Goal: Task Accomplishment & Management: Use online tool/utility

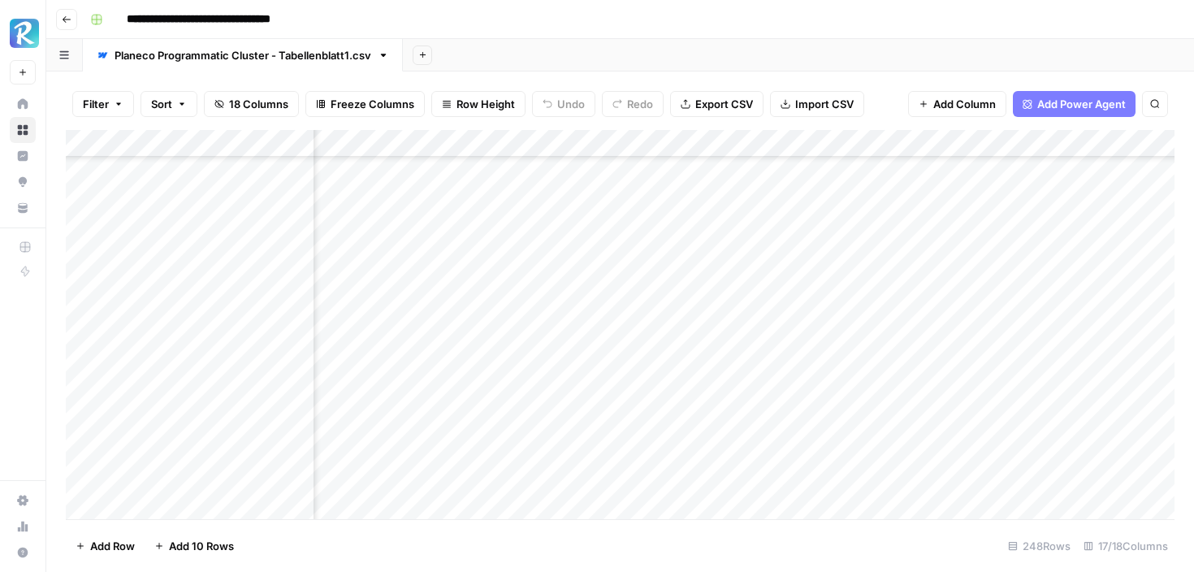
scroll to position [0, 1507]
click at [869, 226] on div "Add Column" at bounding box center [620, 324] width 1109 height 389
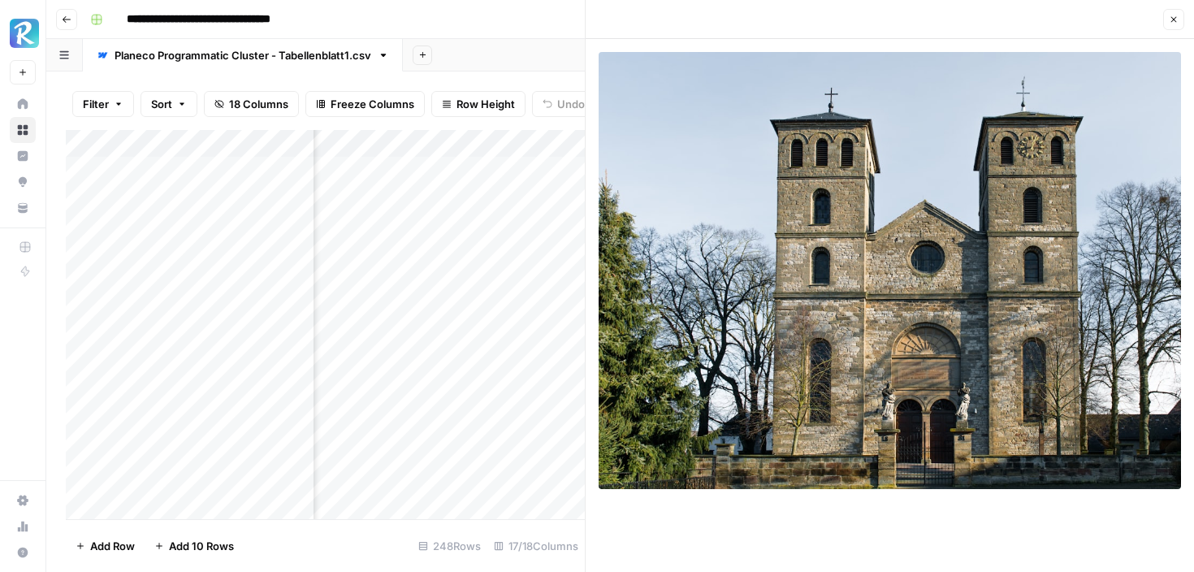
click at [1173, 22] on icon "button" at bounding box center [1174, 20] width 10 height 10
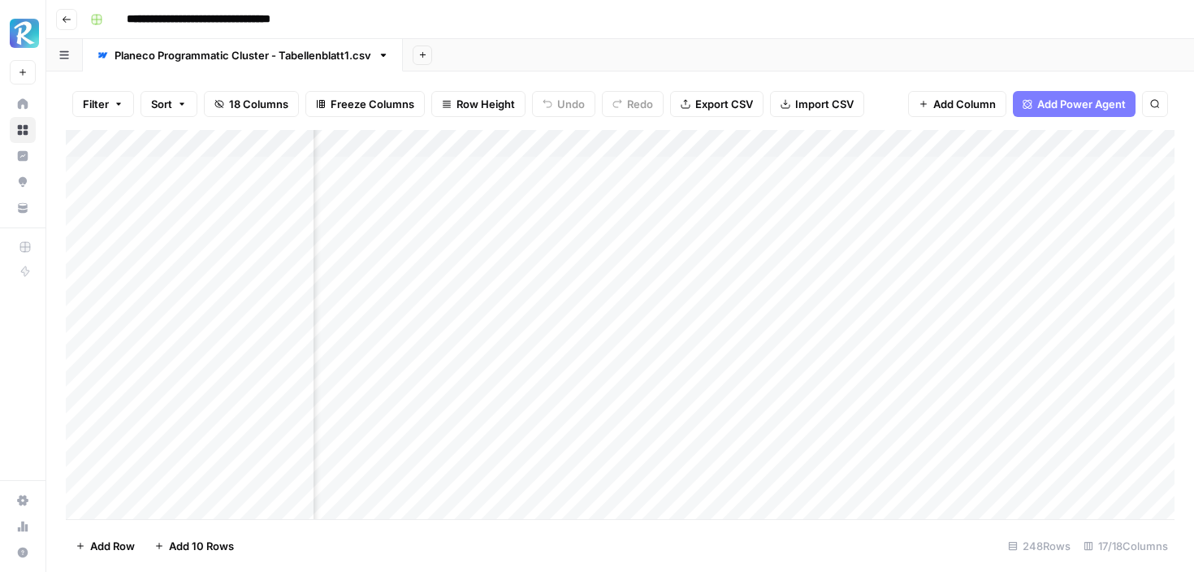
click at [872, 254] on div "Add Column" at bounding box center [620, 324] width 1109 height 389
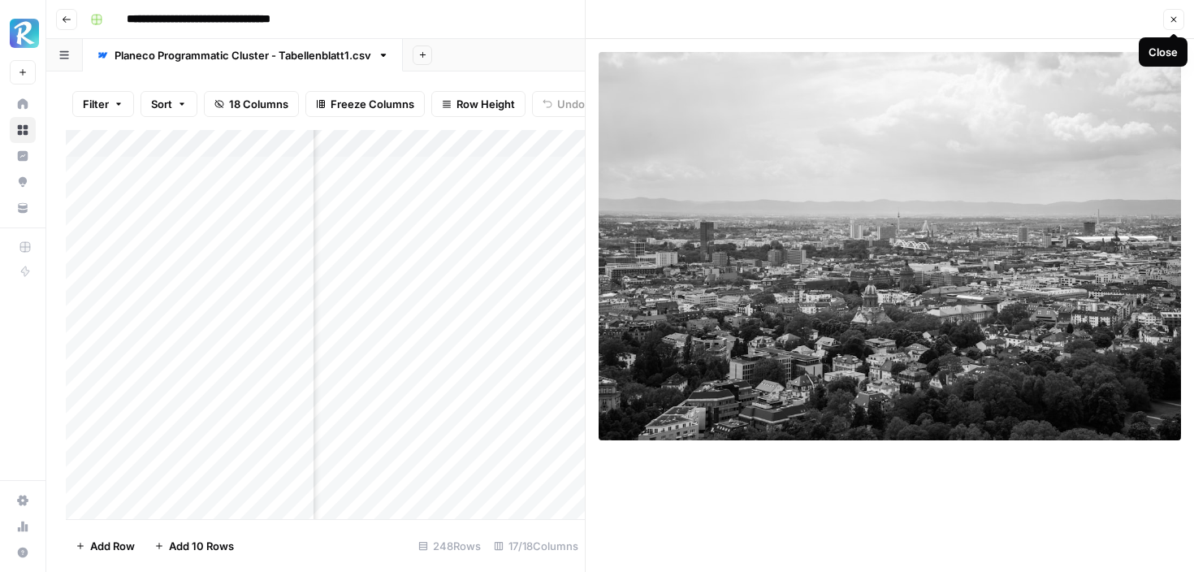
click at [1175, 26] on button "Close" at bounding box center [1173, 19] width 21 height 21
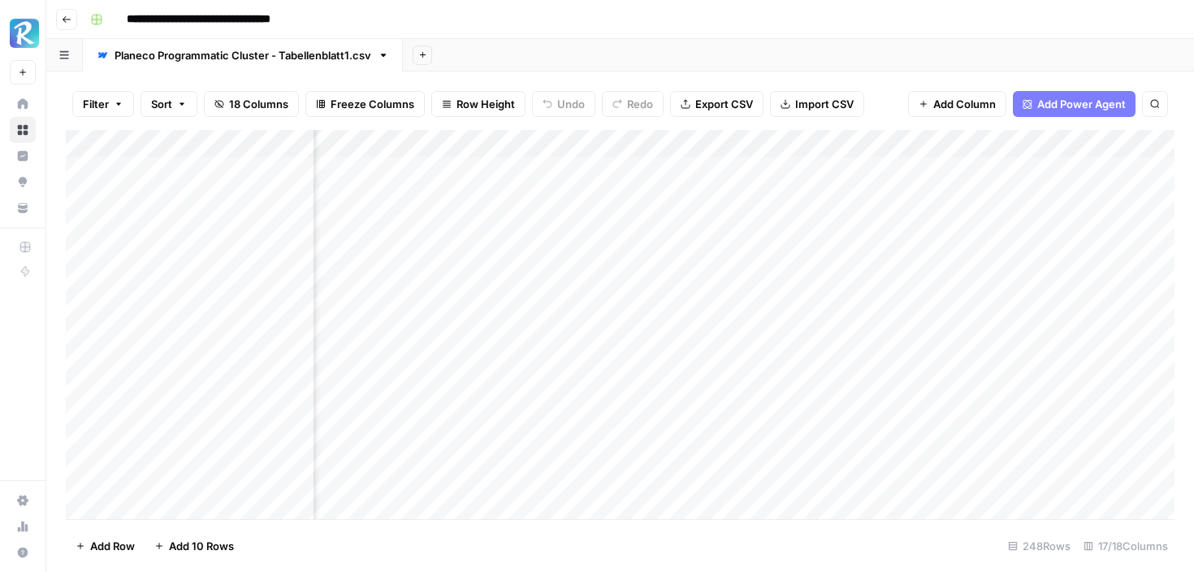
click at [878, 281] on div "Add Column" at bounding box center [620, 324] width 1109 height 389
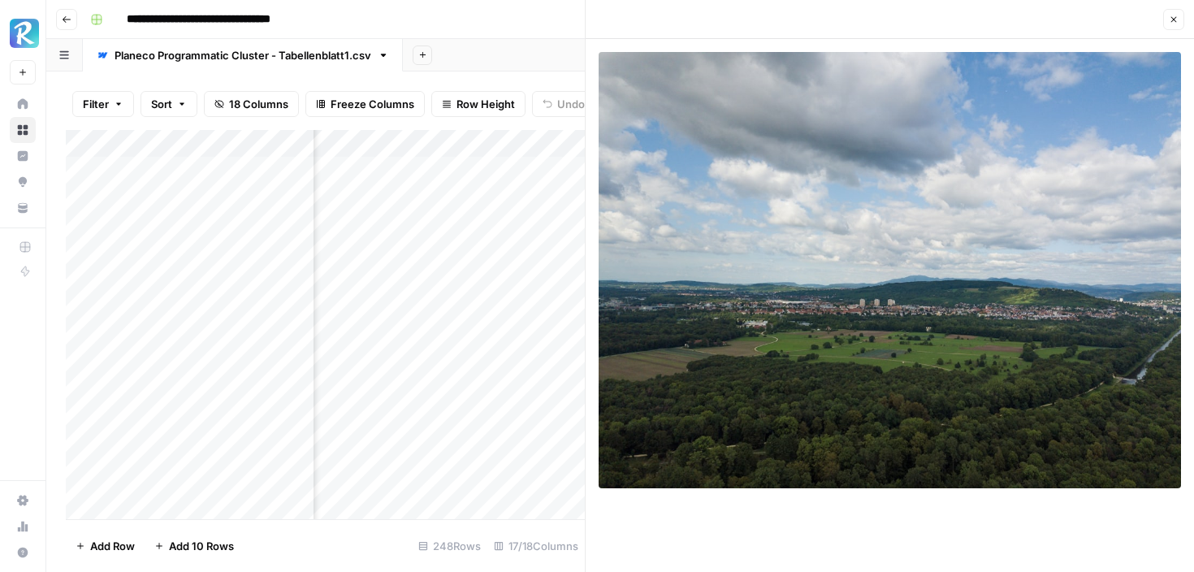
click at [1185, 15] on header "Close" at bounding box center [890, 19] width 608 height 39
click at [1173, 18] on icon "button" at bounding box center [1174, 20] width 10 height 10
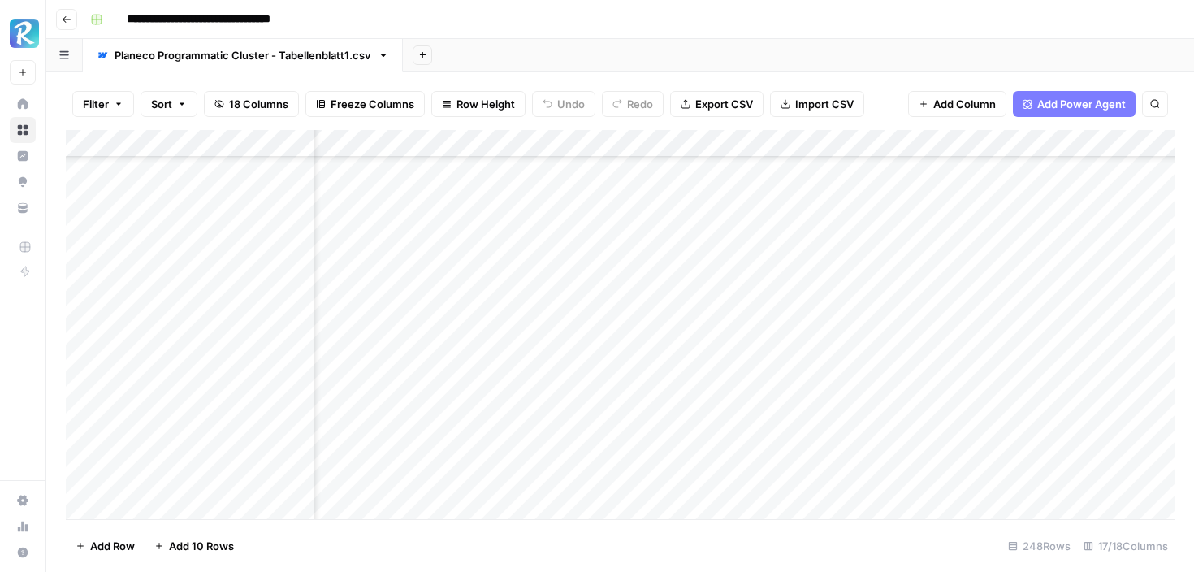
scroll to position [2316, 1507]
click at [862, 338] on div "Add Column" at bounding box center [620, 324] width 1109 height 389
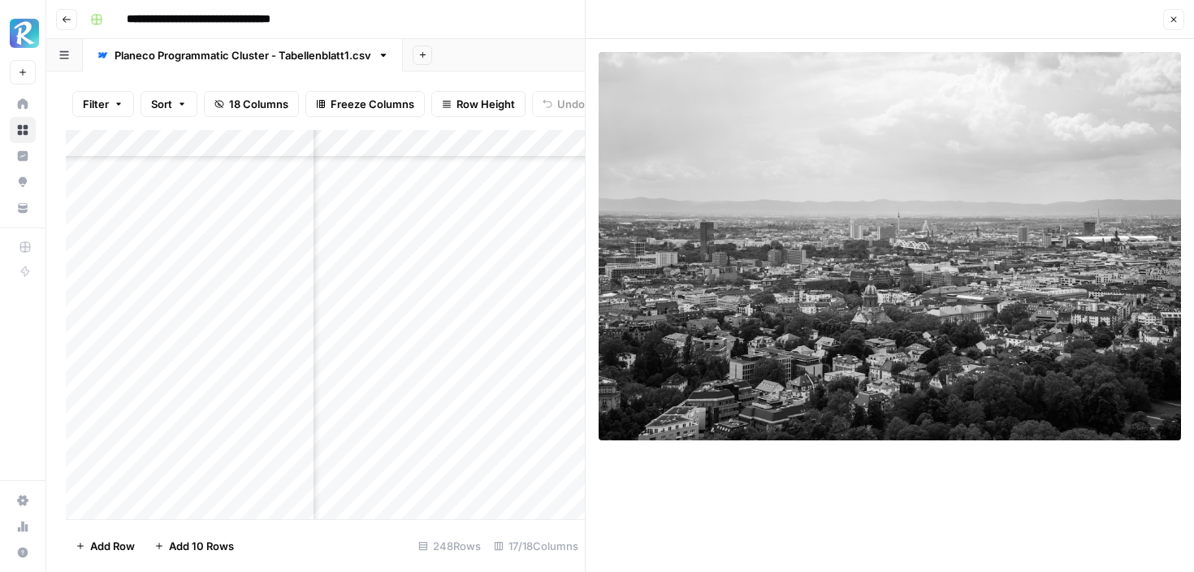
click at [1174, 15] on icon "button" at bounding box center [1174, 20] width 10 height 10
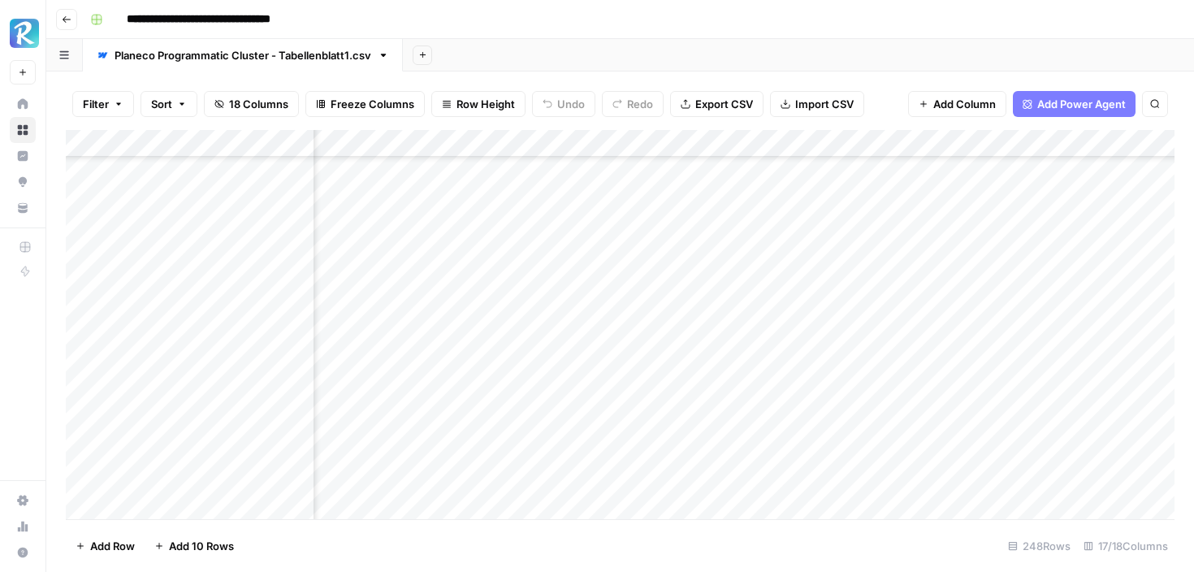
click at [873, 367] on div "Add Column" at bounding box center [620, 324] width 1109 height 389
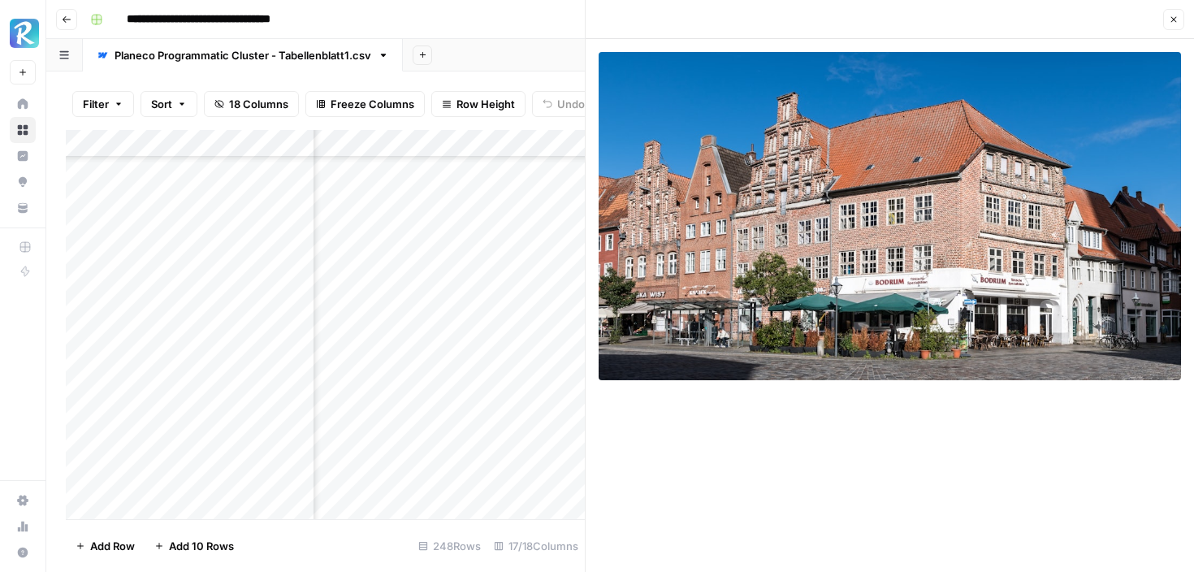
click at [1178, 17] on button "Close" at bounding box center [1173, 19] width 21 height 21
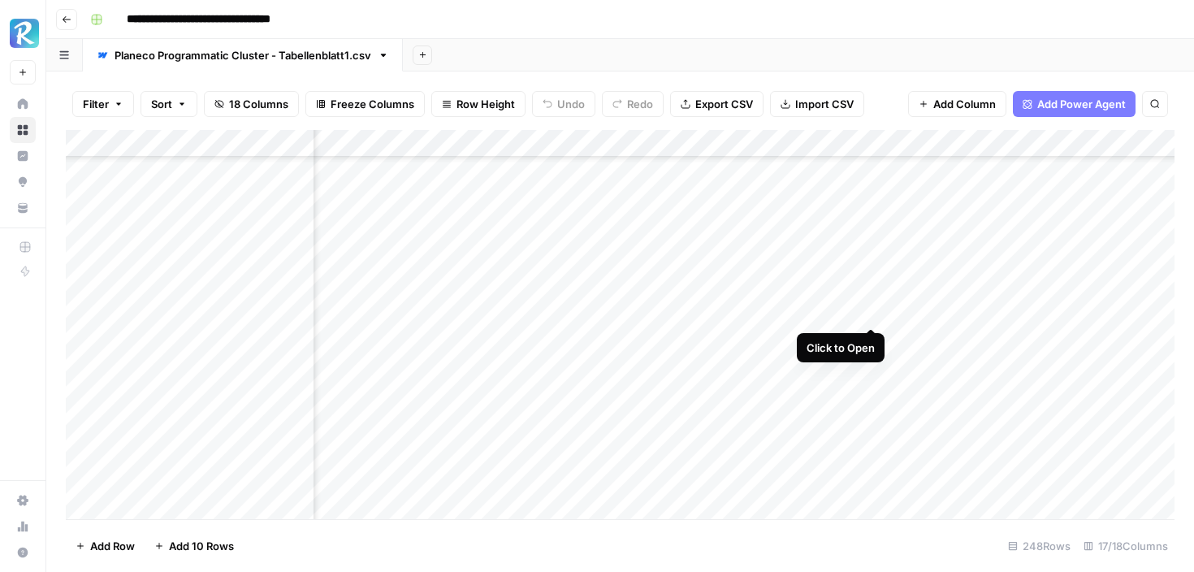
click at [872, 312] on div "Add Column" at bounding box center [620, 324] width 1109 height 389
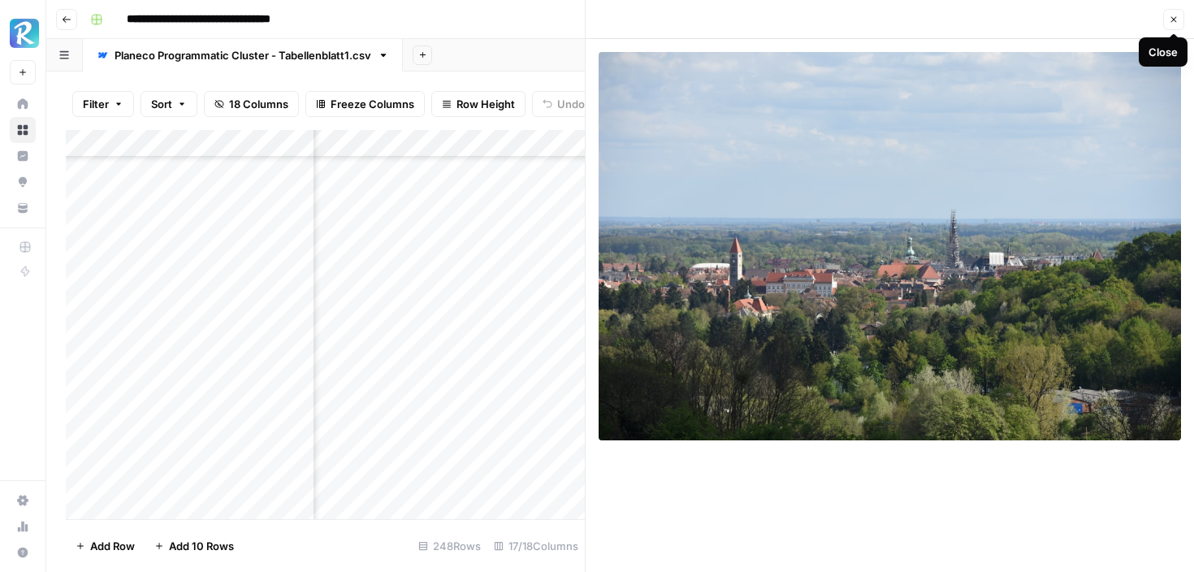
click at [1178, 19] on icon "button" at bounding box center [1174, 20] width 10 height 10
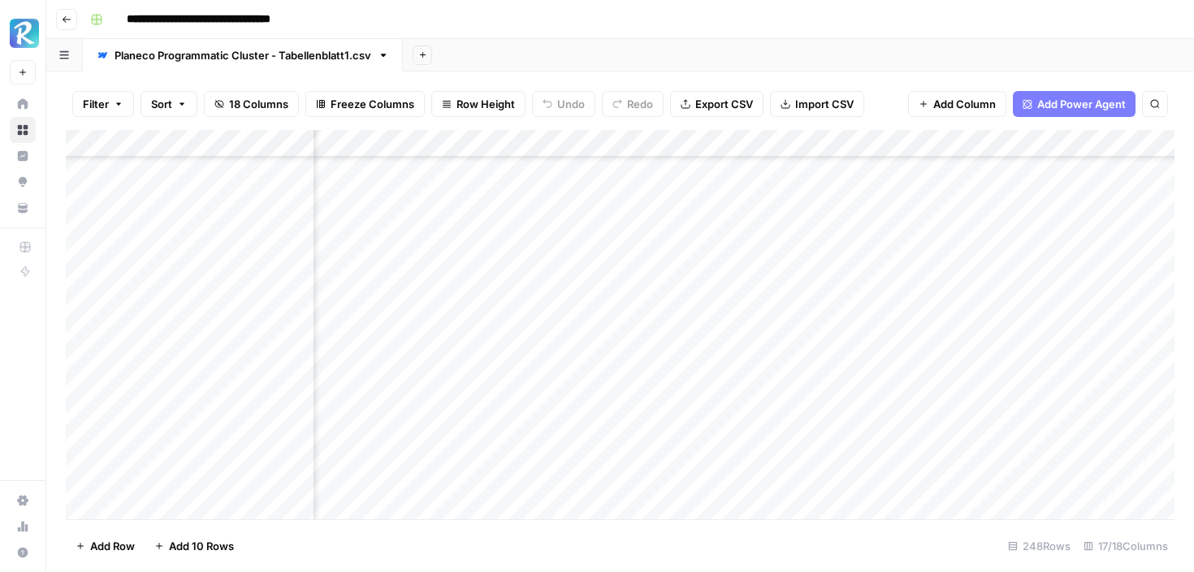
scroll to position [2554, 1507]
click at [874, 350] on div "Add Column" at bounding box center [620, 324] width 1109 height 389
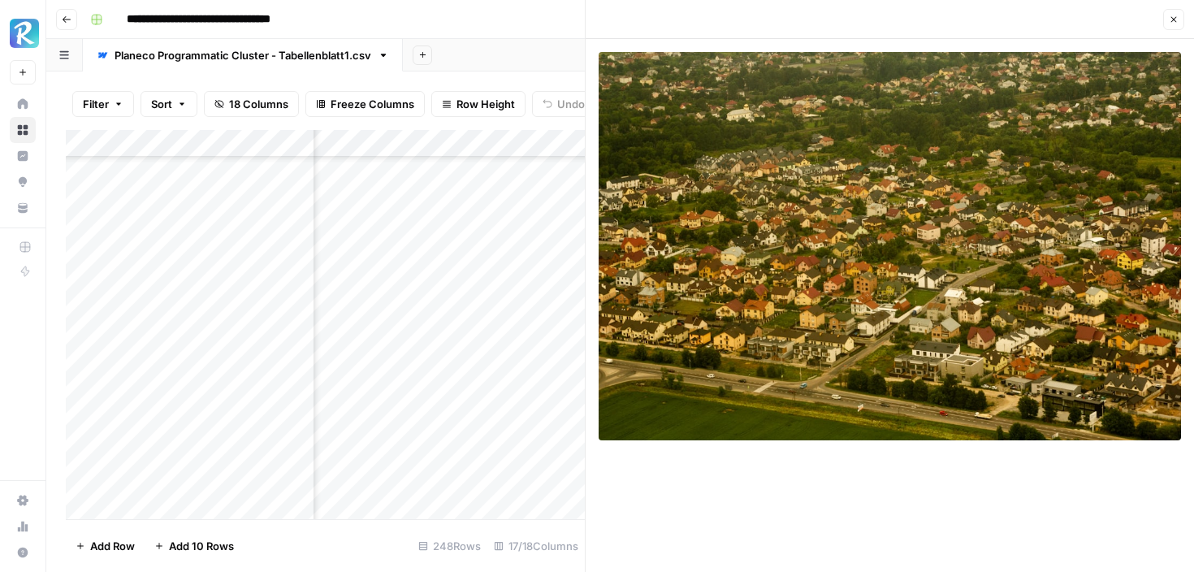
click at [1172, 24] on button "Close" at bounding box center [1173, 19] width 21 height 21
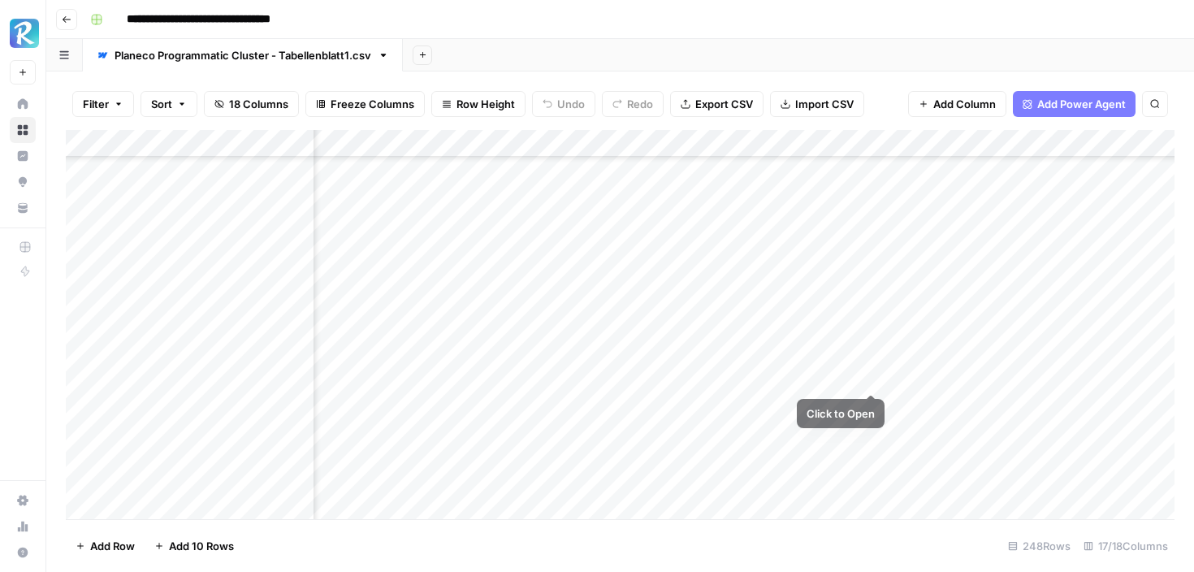
click at [869, 374] on div "Add Column" at bounding box center [620, 324] width 1109 height 389
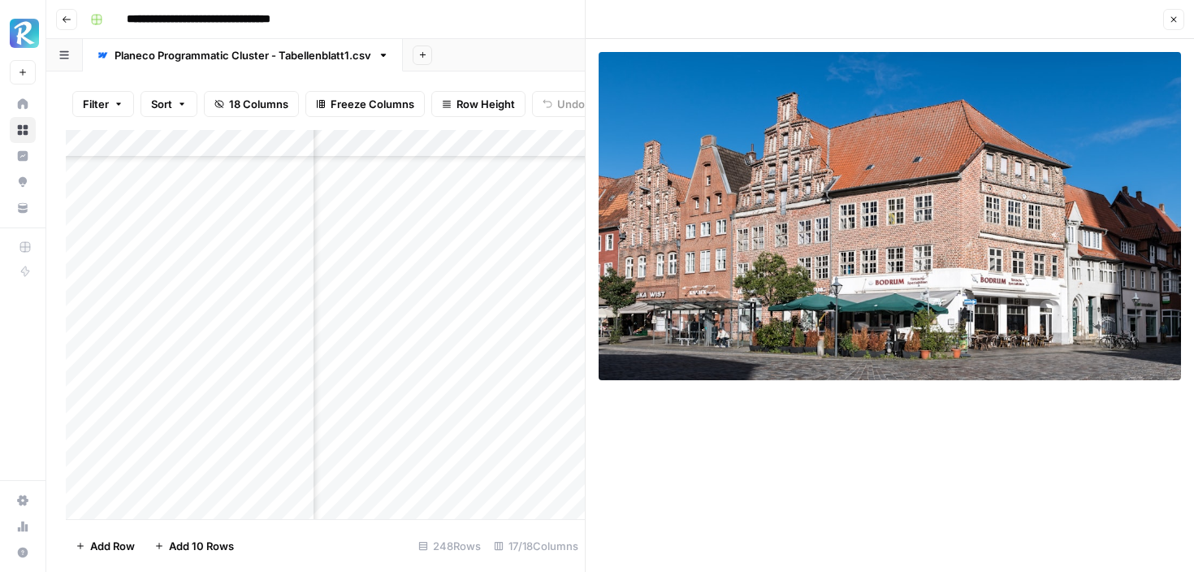
click at [1175, 21] on icon "button" at bounding box center [1174, 20] width 6 height 6
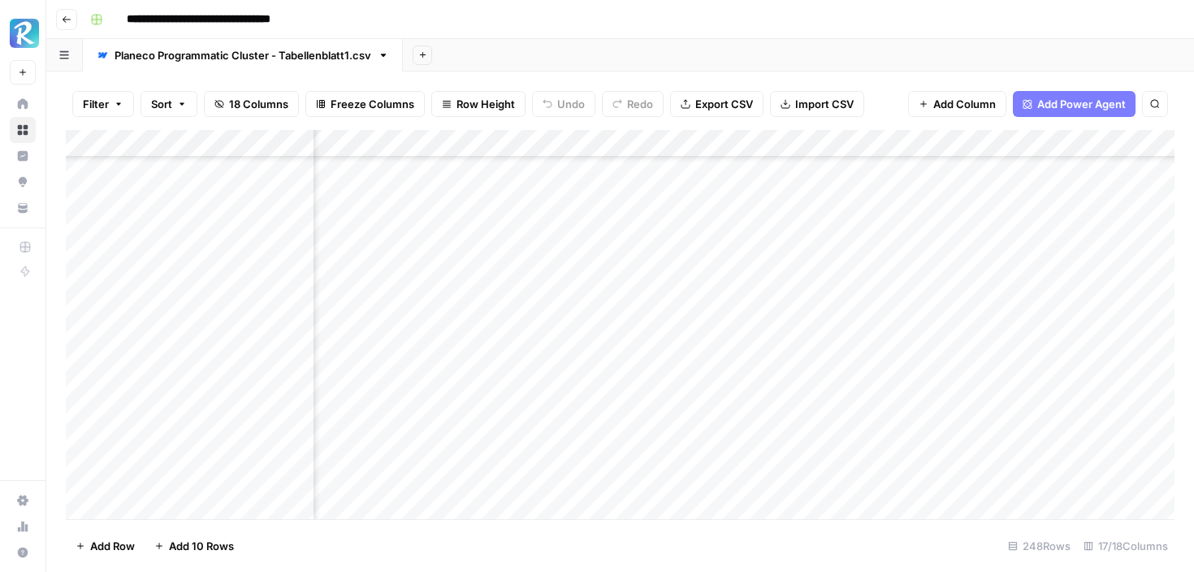
click at [869, 404] on div "Add Column" at bounding box center [620, 324] width 1109 height 389
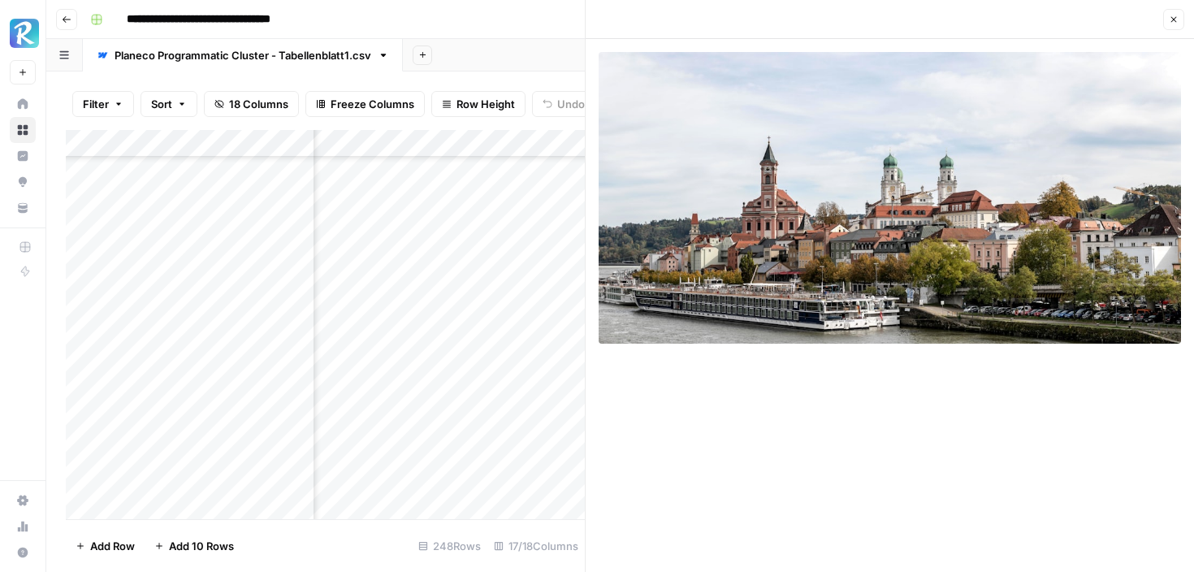
click at [1177, 27] on button "Close" at bounding box center [1173, 19] width 21 height 21
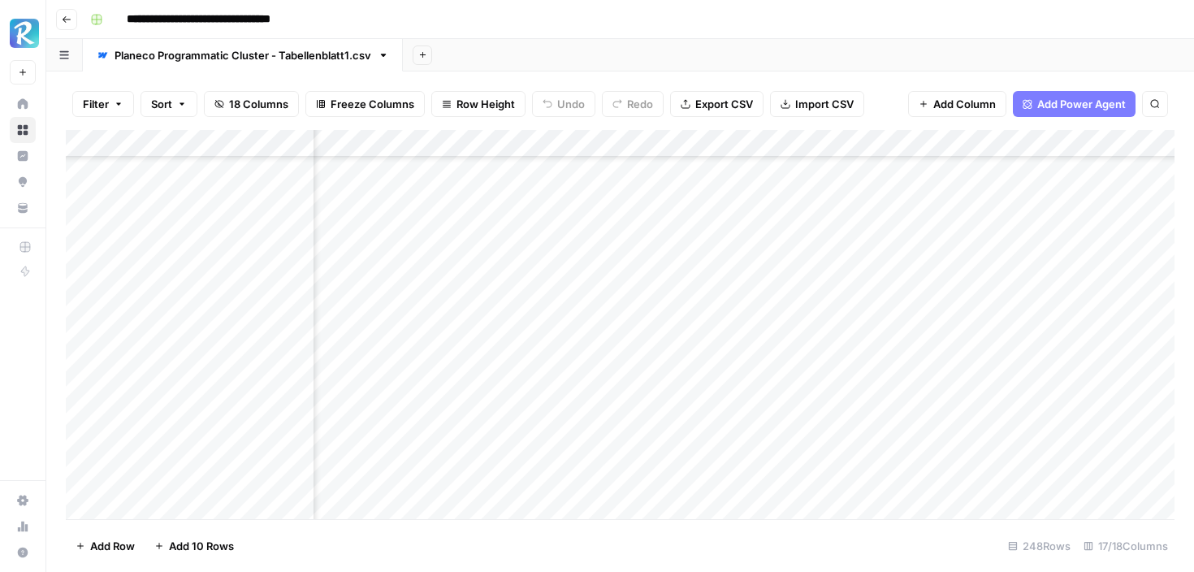
scroll to position [2308, 1153]
click at [780, 292] on div "Add Column" at bounding box center [620, 324] width 1109 height 389
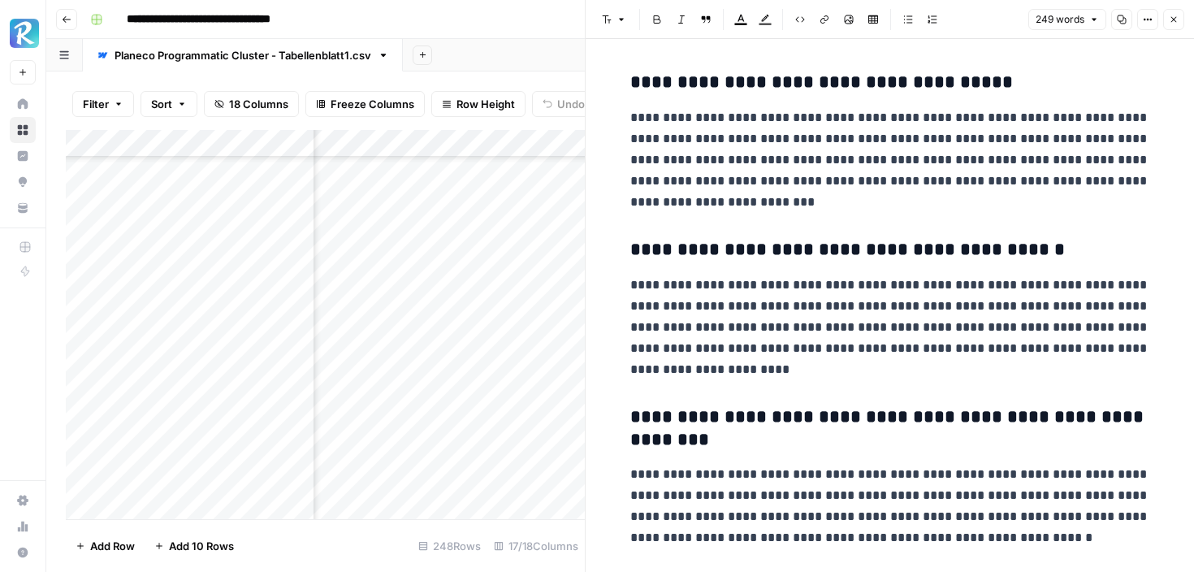
click at [1179, 19] on button "Close" at bounding box center [1173, 19] width 21 height 21
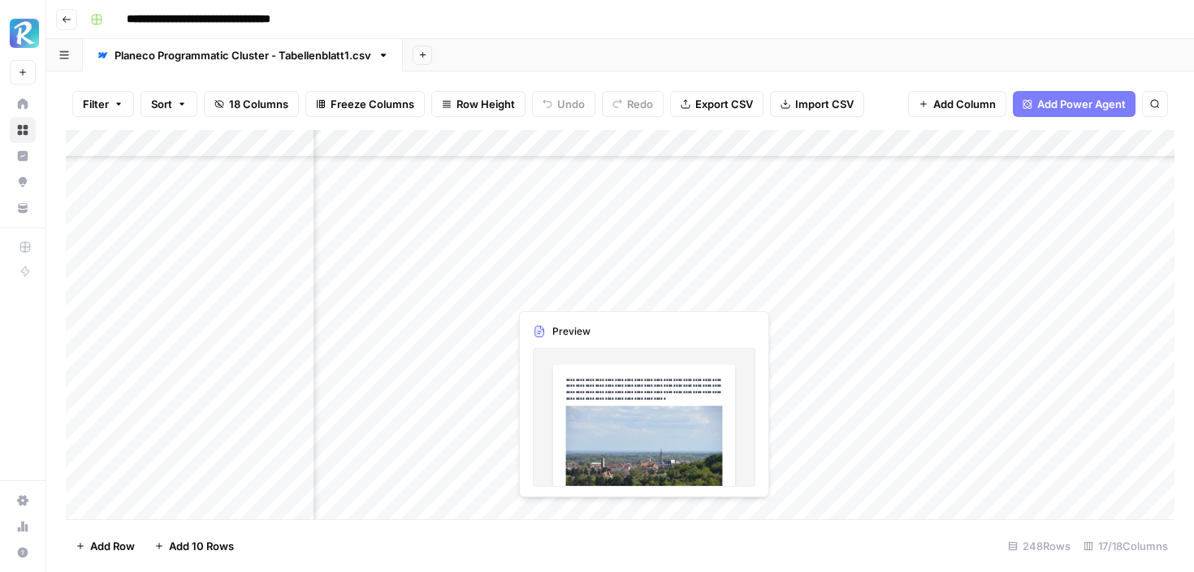
scroll to position [2308, 1122]
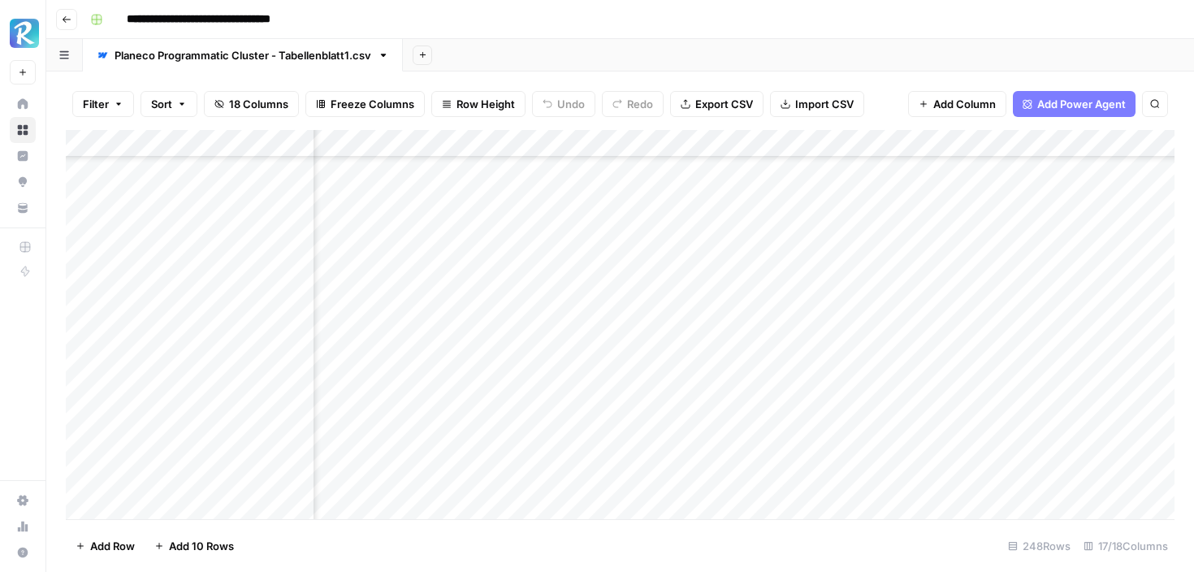
click at [668, 287] on div "Add Column" at bounding box center [620, 324] width 1109 height 389
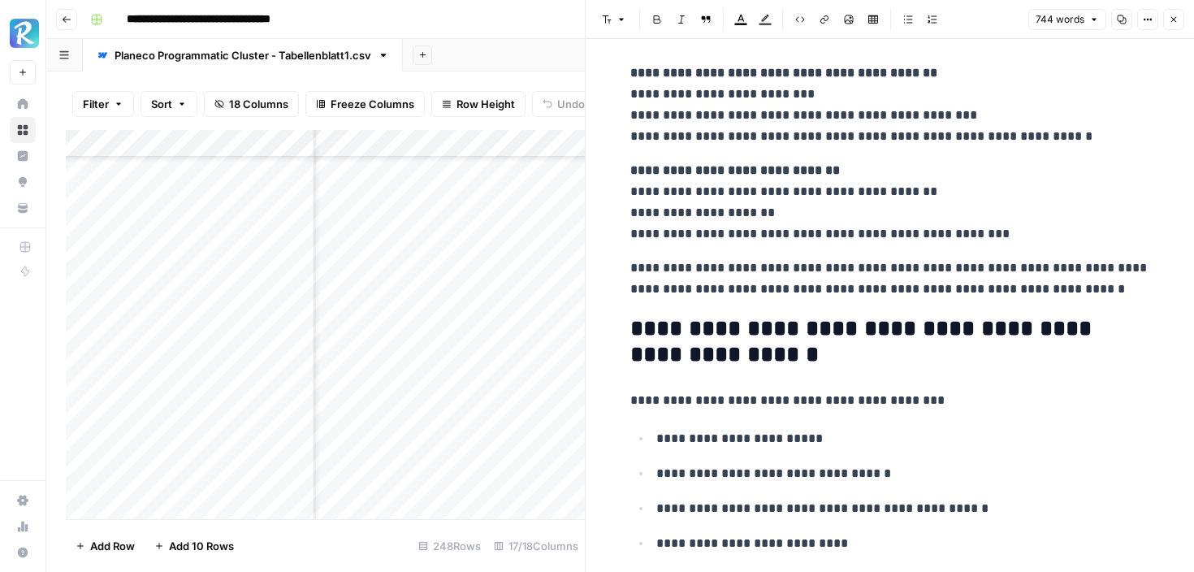
scroll to position [3325, 0]
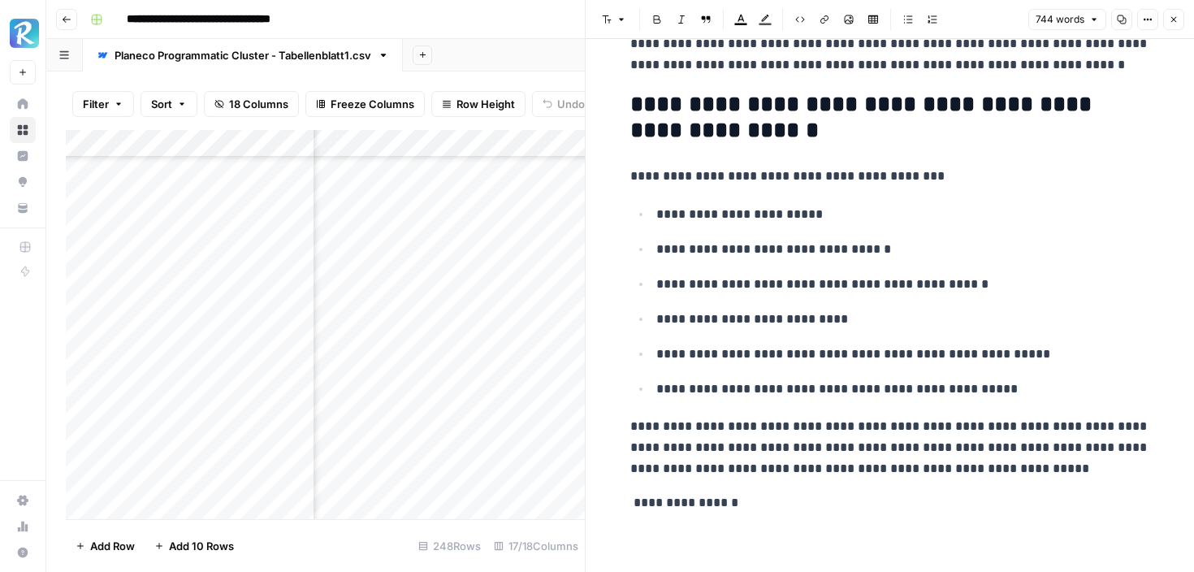
click at [1173, 18] on icon "button" at bounding box center [1174, 20] width 10 height 10
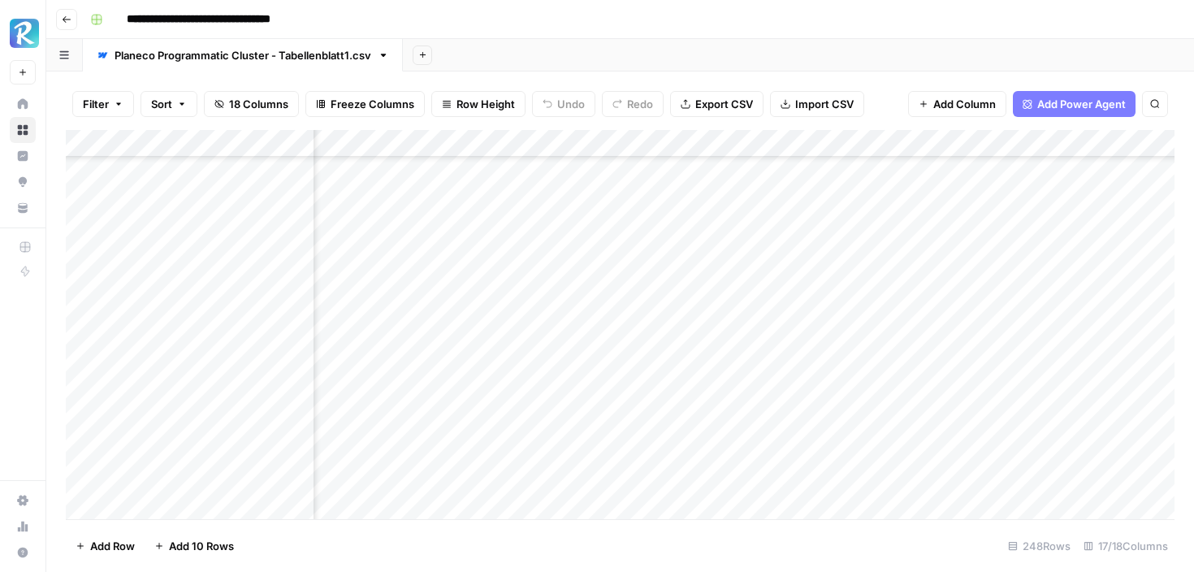
scroll to position [2399, 1122]
click at [666, 417] on div "Add Column" at bounding box center [620, 324] width 1109 height 389
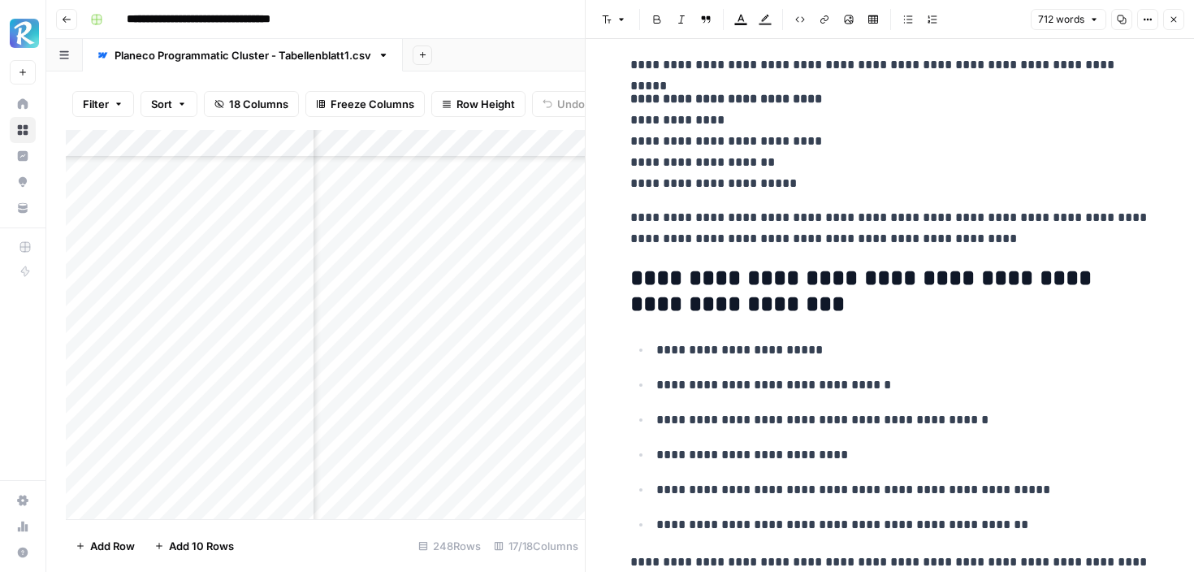
scroll to position [3137, 0]
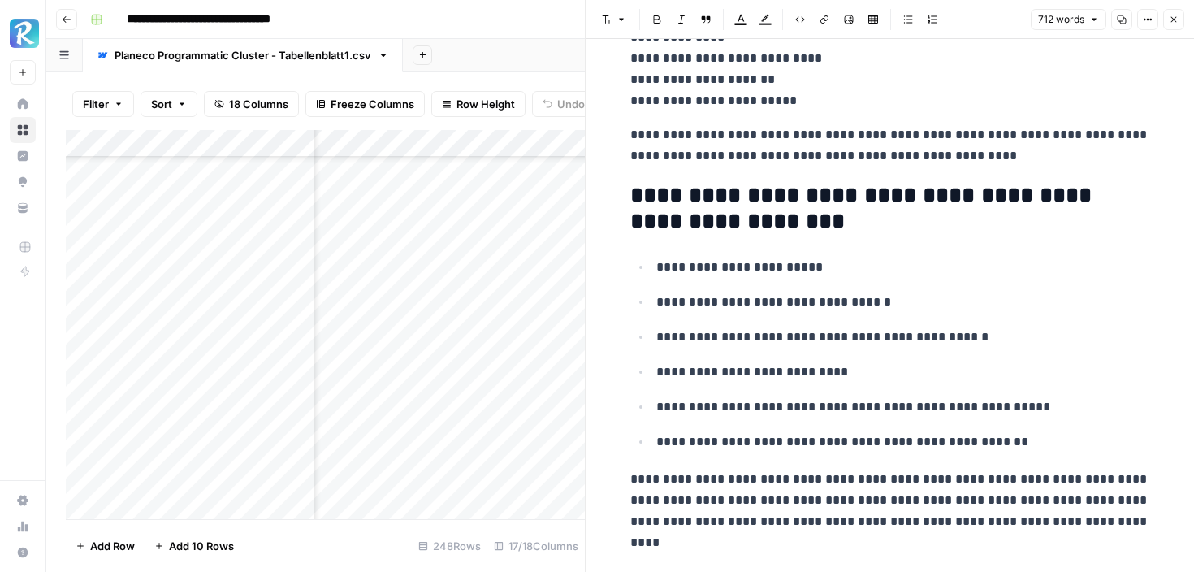
click at [1163, 21] on button "Close" at bounding box center [1173, 19] width 21 height 21
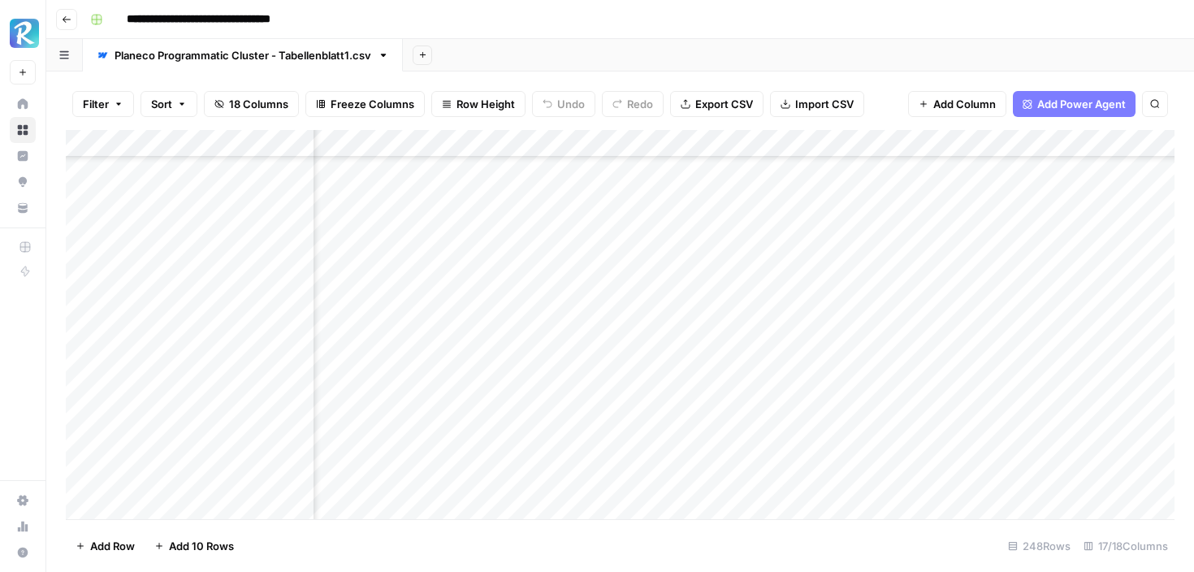
scroll to position [2631, 1122]
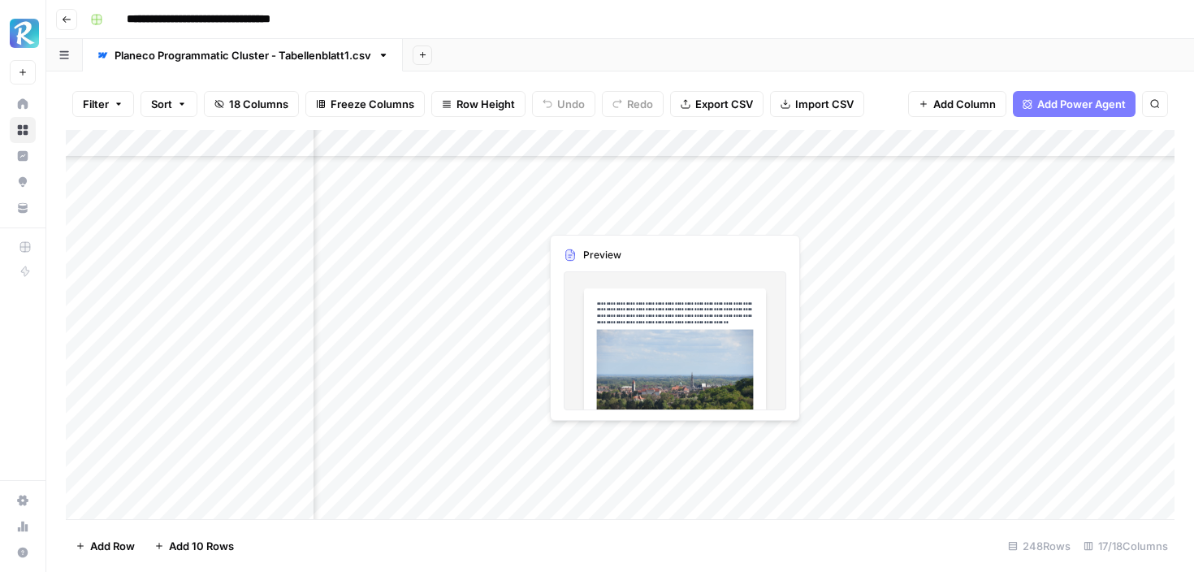
click at [672, 434] on div "Add Column" at bounding box center [620, 324] width 1109 height 389
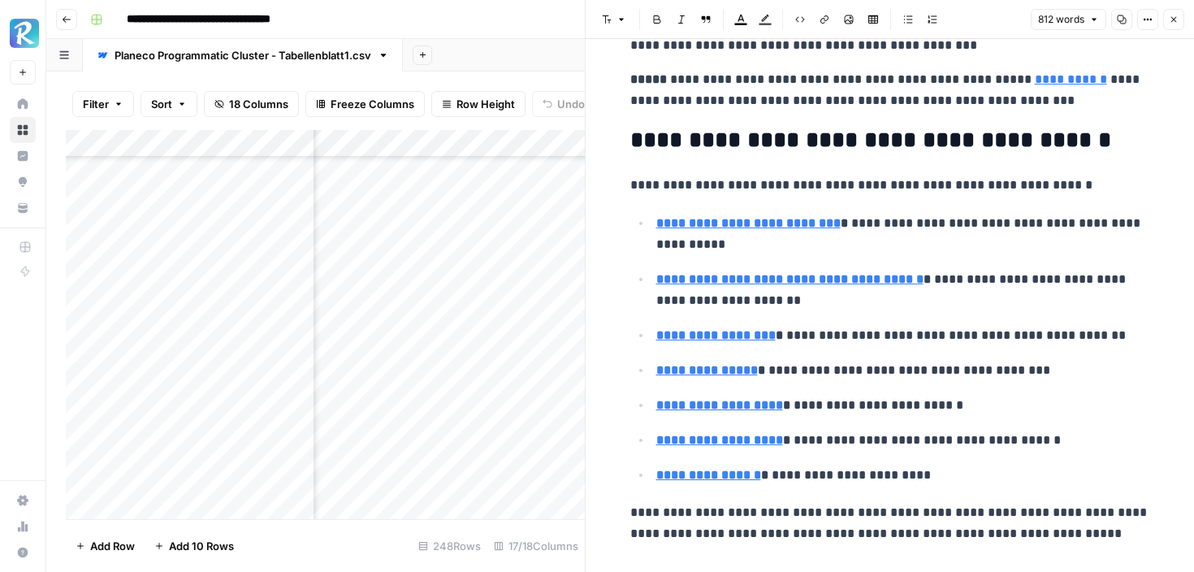
scroll to position [3285, 0]
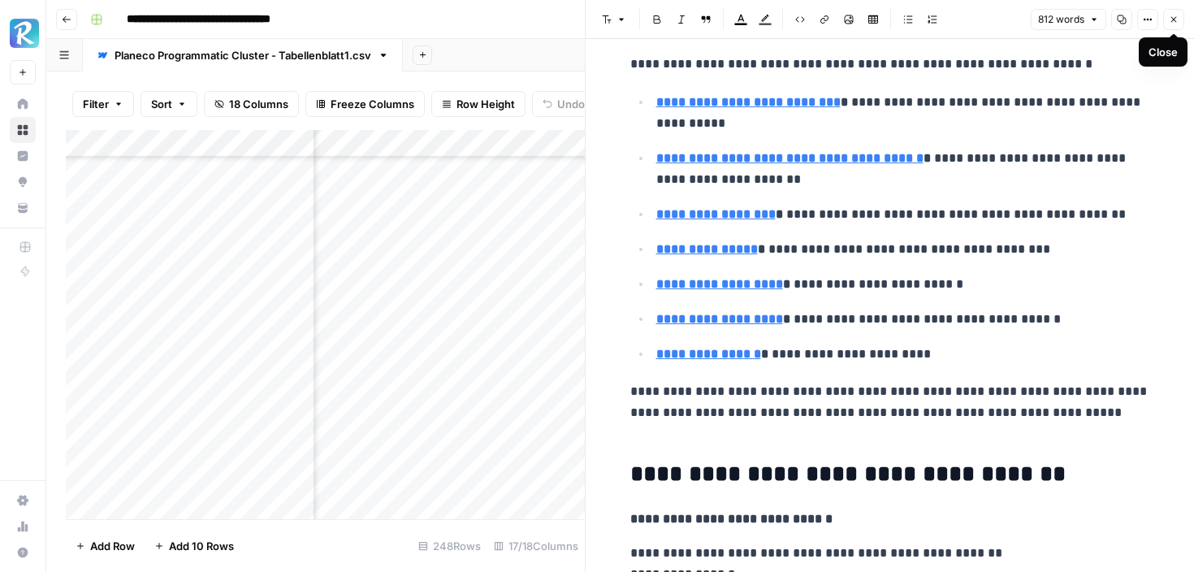
click at [1170, 21] on icon "button" at bounding box center [1174, 20] width 10 height 10
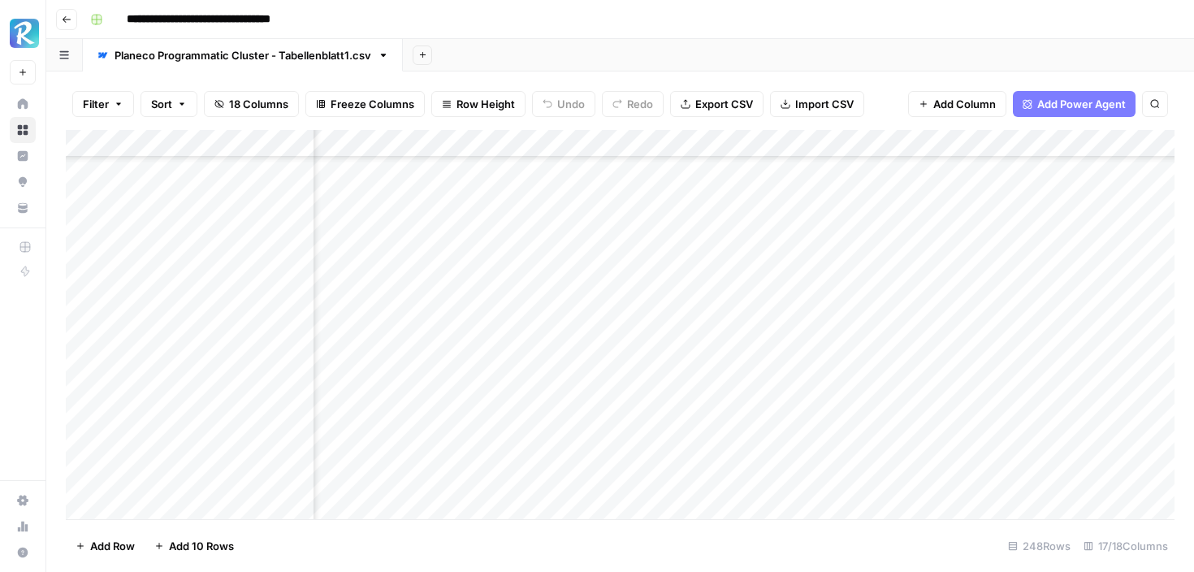
scroll to position [2971, 1122]
click at [669, 322] on div "Add Column" at bounding box center [620, 324] width 1109 height 389
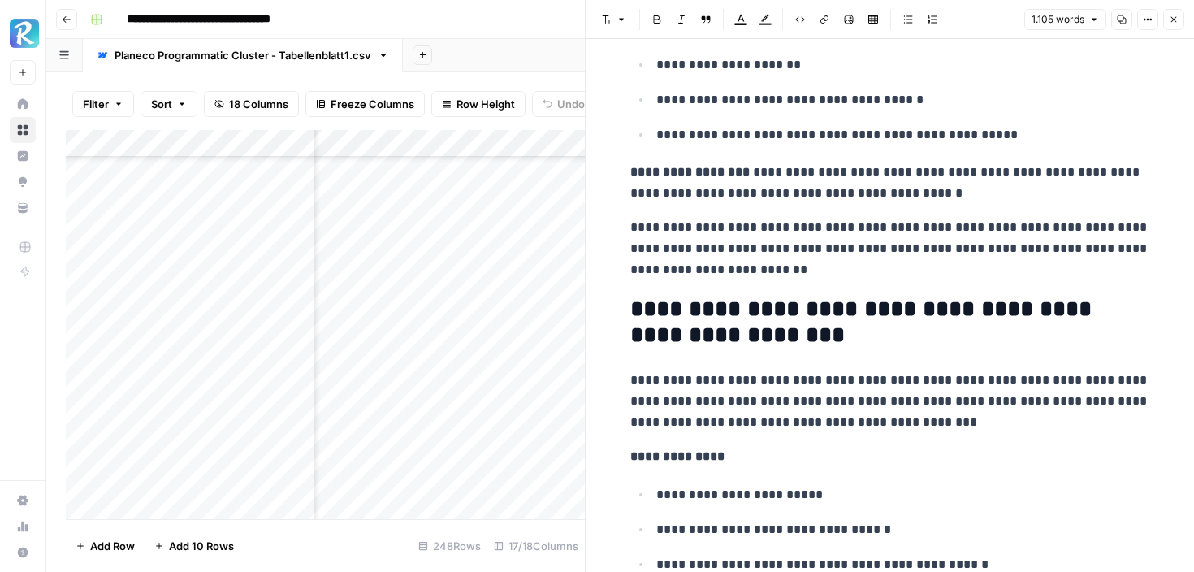
scroll to position [4176, 0]
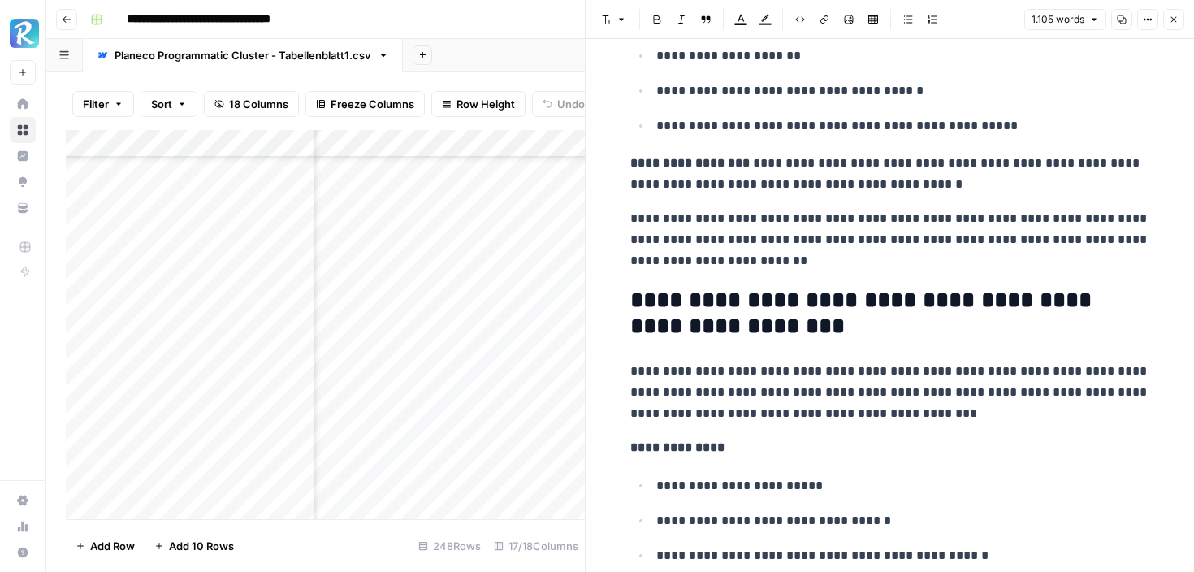
click at [1175, 24] on button "Close" at bounding box center [1173, 19] width 21 height 21
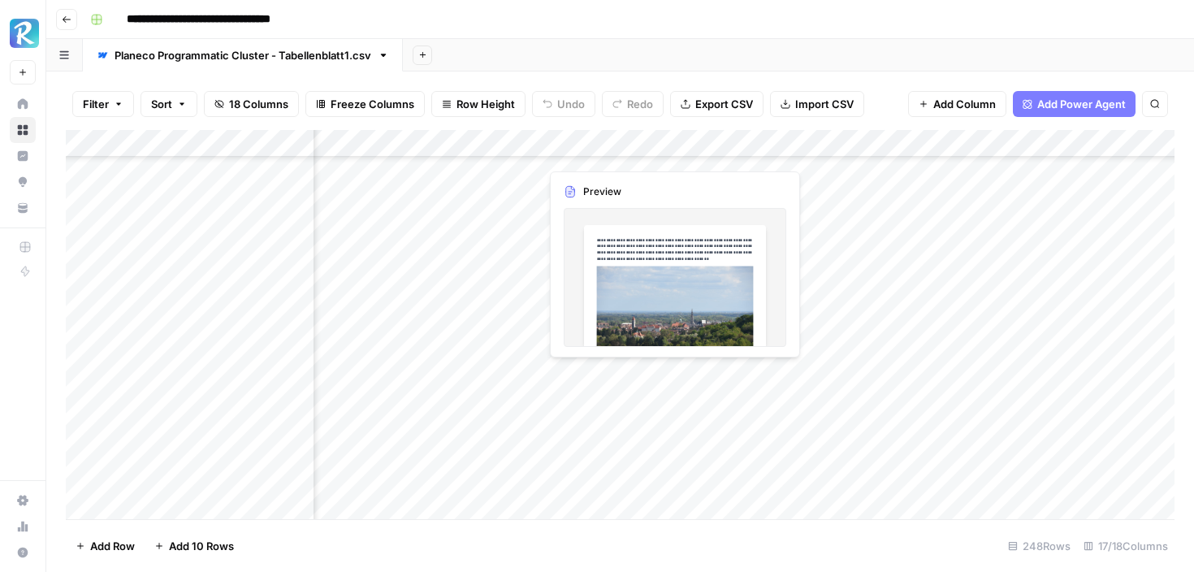
scroll to position [3012, 1122]
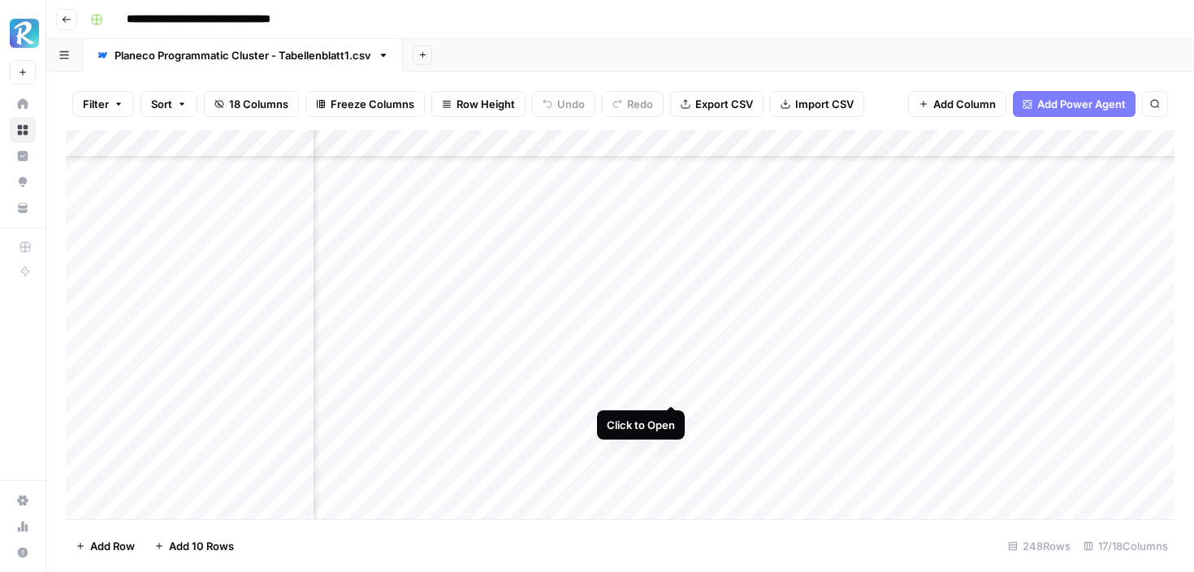
click at [667, 389] on div "Add Column" at bounding box center [620, 324] width 1109 height 389
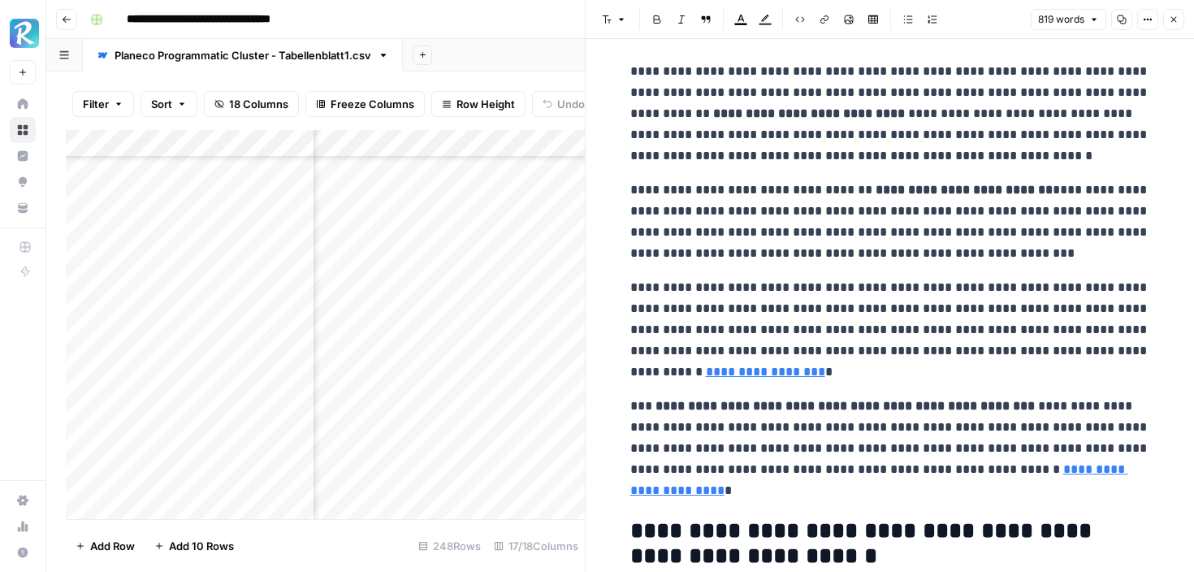
scroll to position [803, 0]
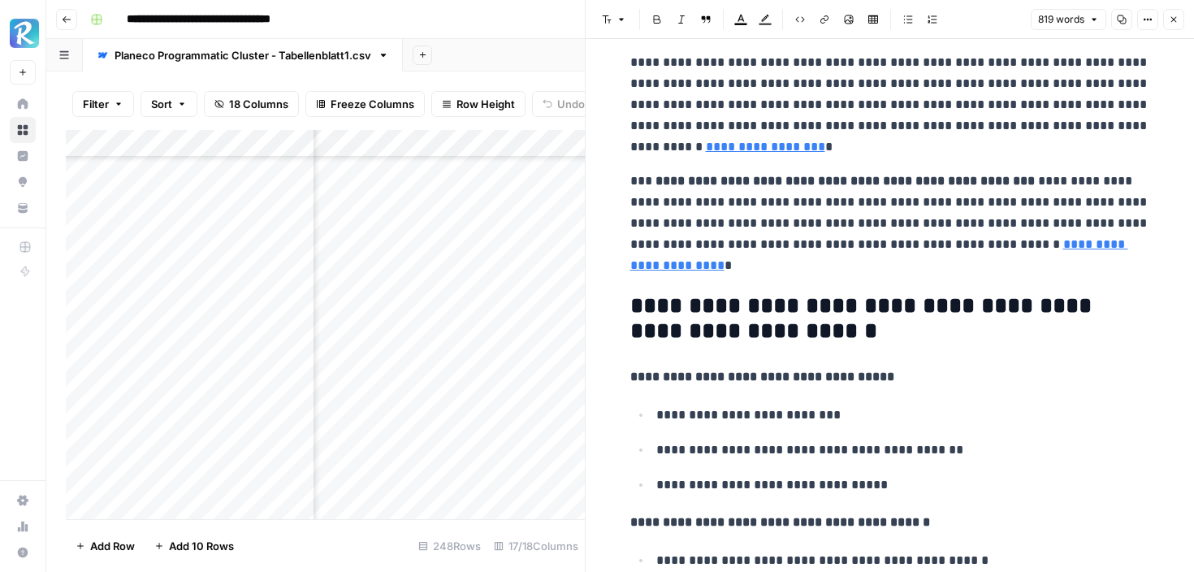
click at [1172, 15] on icon "button" at bounding box center [1174, 20] width 10 height 10
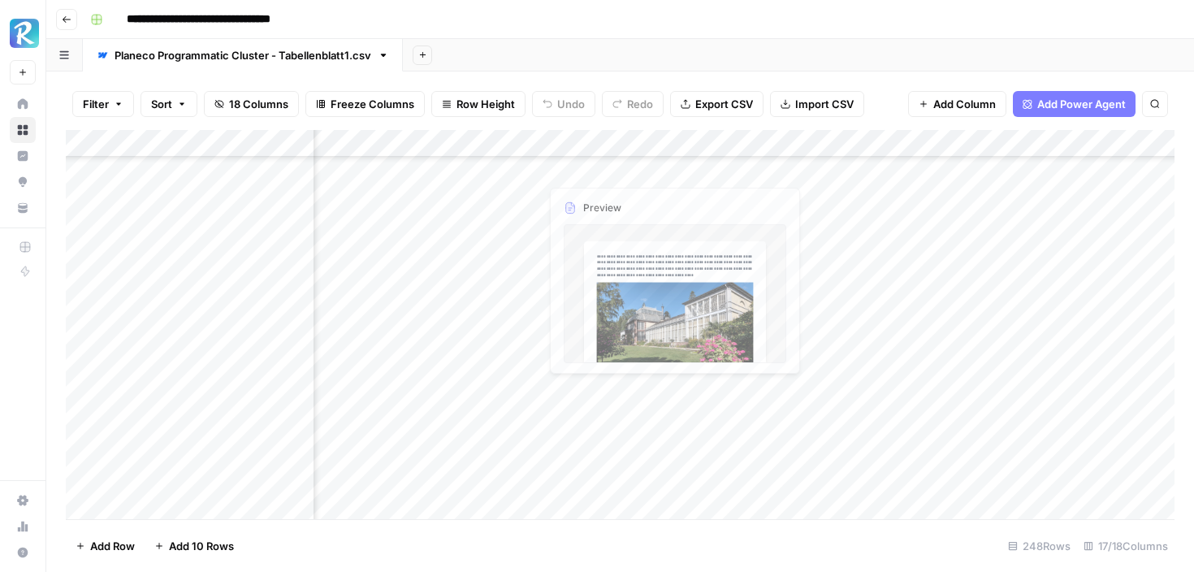
scroll to position [3218, 1122]
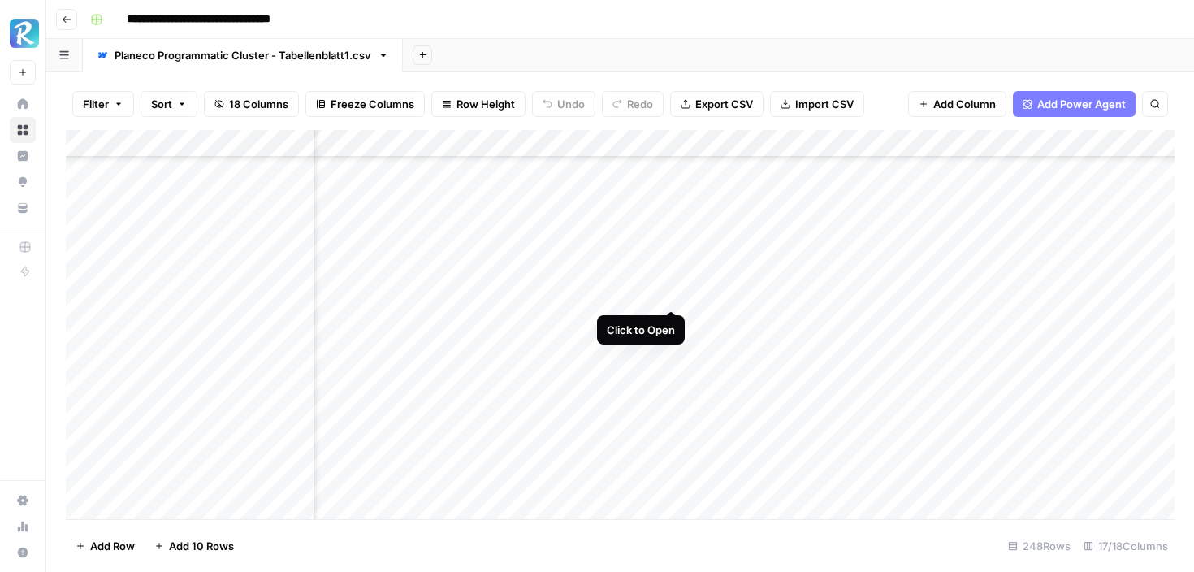
click at [672, 295] on div "Add Column" at bounding box center [620, 324] width 1109 height 389
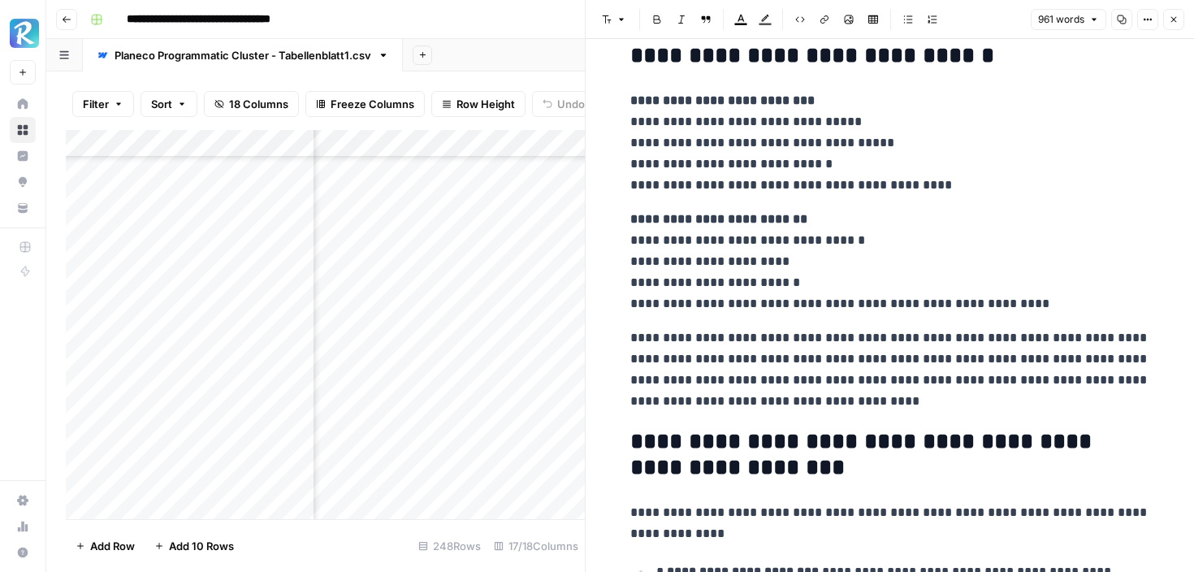
scroll to position [3885, 0]
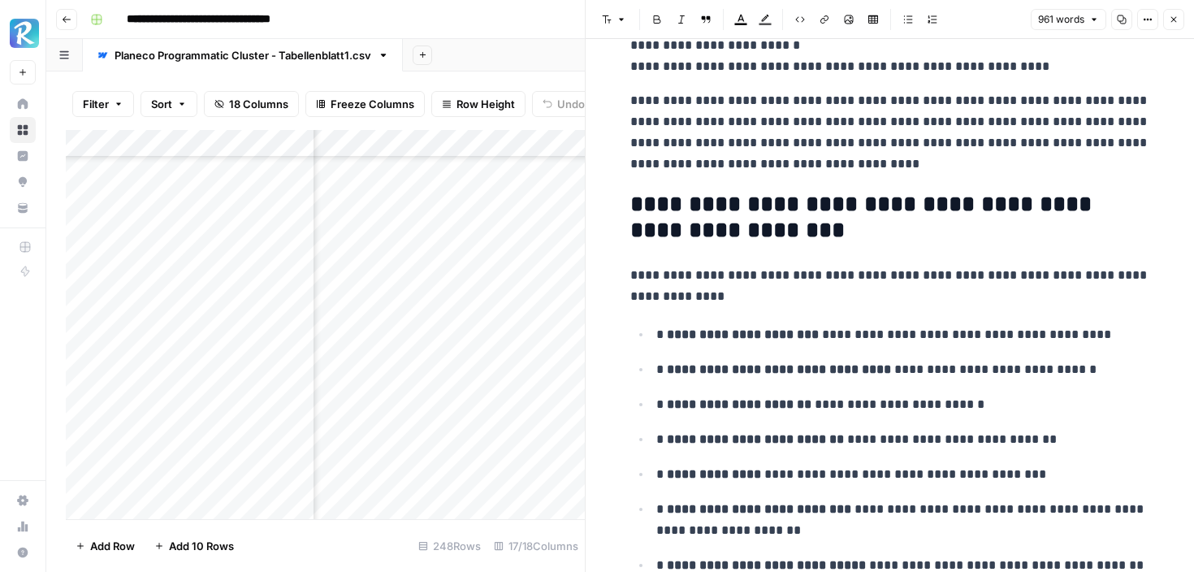
click at [1186, 22] on header "Font style Bold Italic Block quote Text color Highlight color Code block Link I…" at bounding box center [890, 19] width 608 height 39
click at [1180, 19] on button "Close" at bounding box center [1173, 19] width 21 height 21
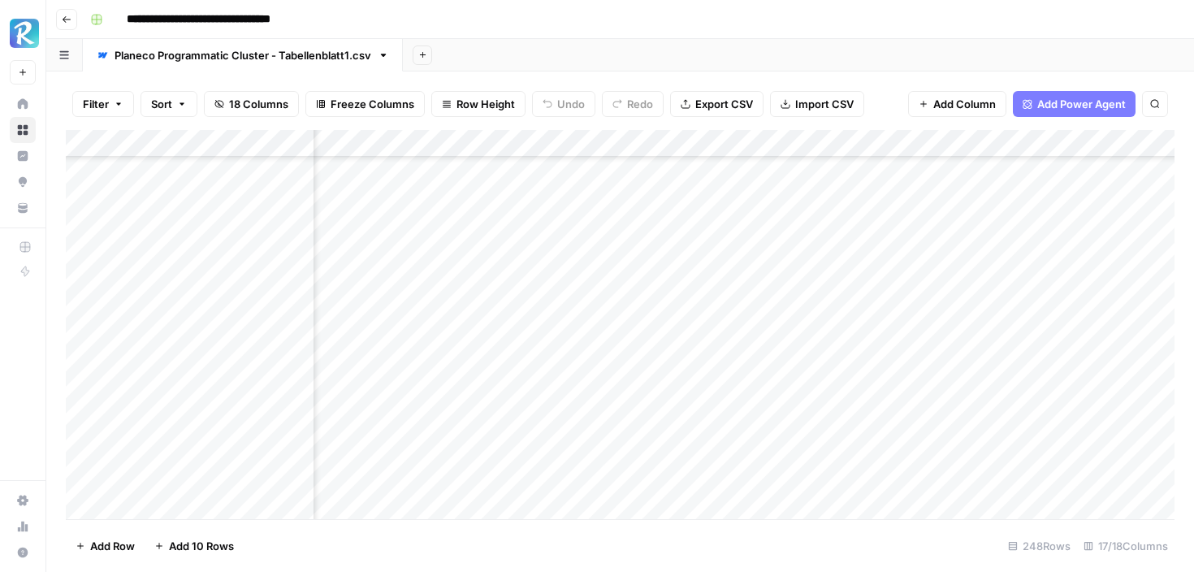
scroll to position [3745, 1122]
click at [668, 316] on div "Add Column" at bounding box center [620, 324] width 1109 height 389
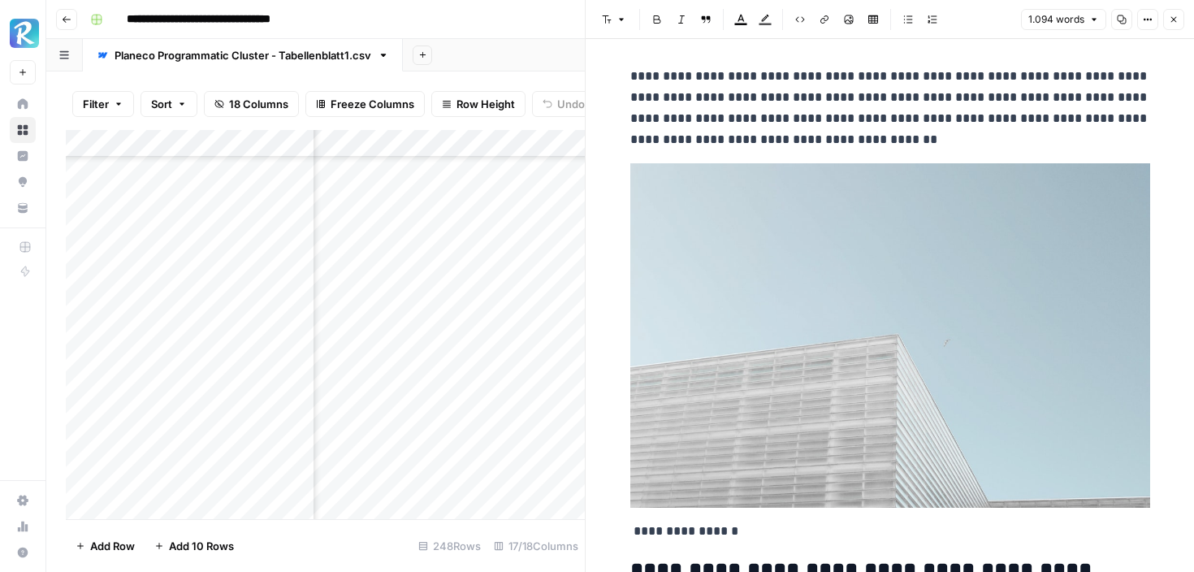
click at [911, 213] on img at bounding box center [890, 335] width 520 height 344
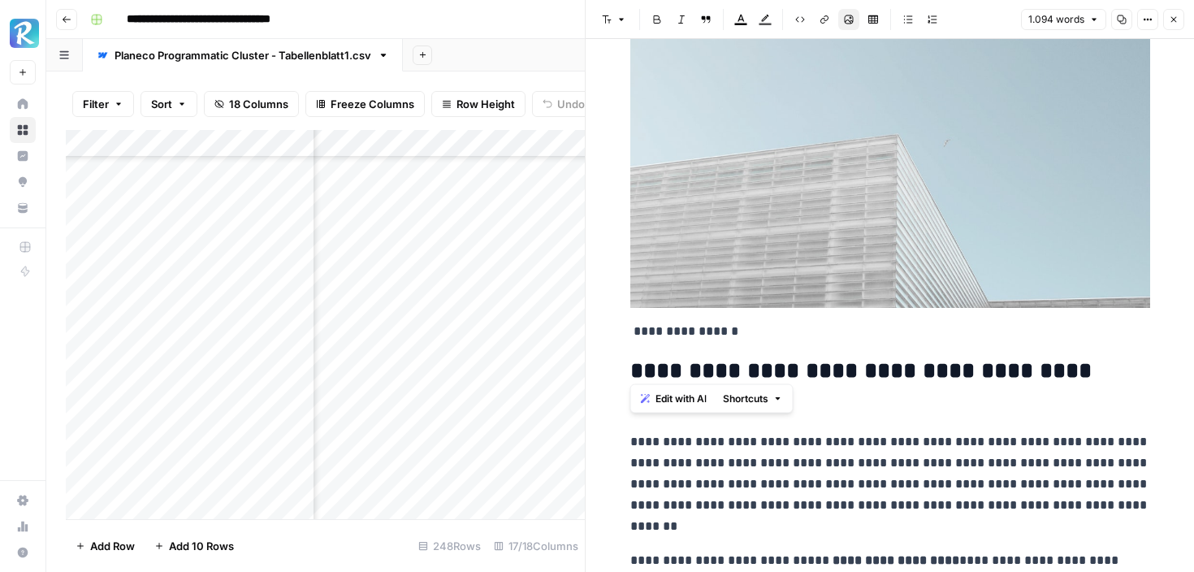
scroll to position [230, 0]
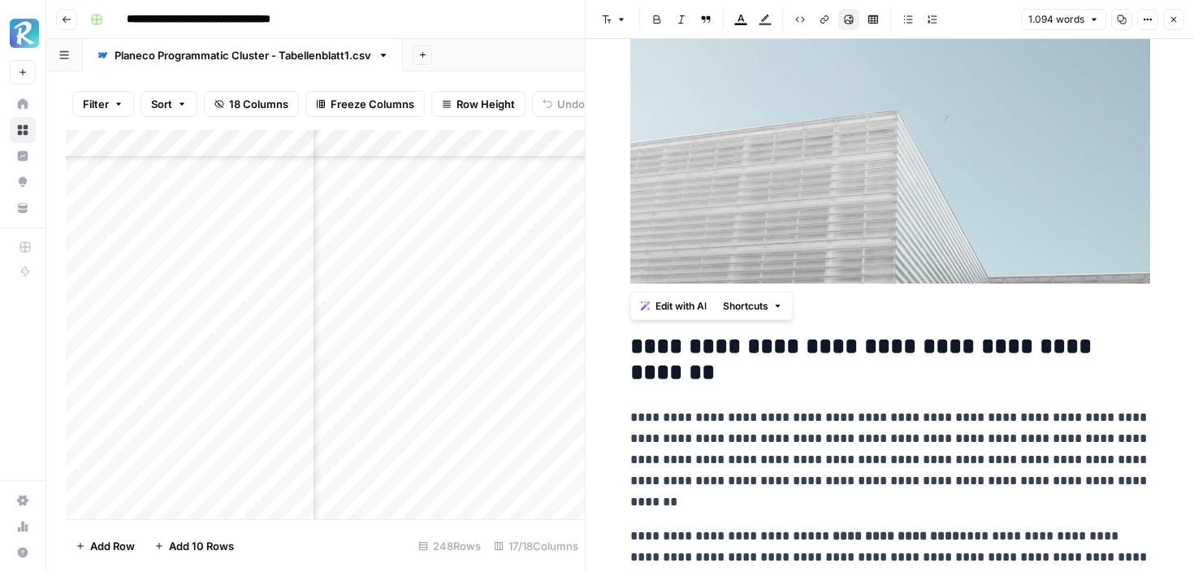
click at [875, 370] on h2 "**********" at bounding box center [890, 360] width 520 height 52
click at [1170, 15] on icon "button" at bounding box center [1174, 20] width 10 height 10
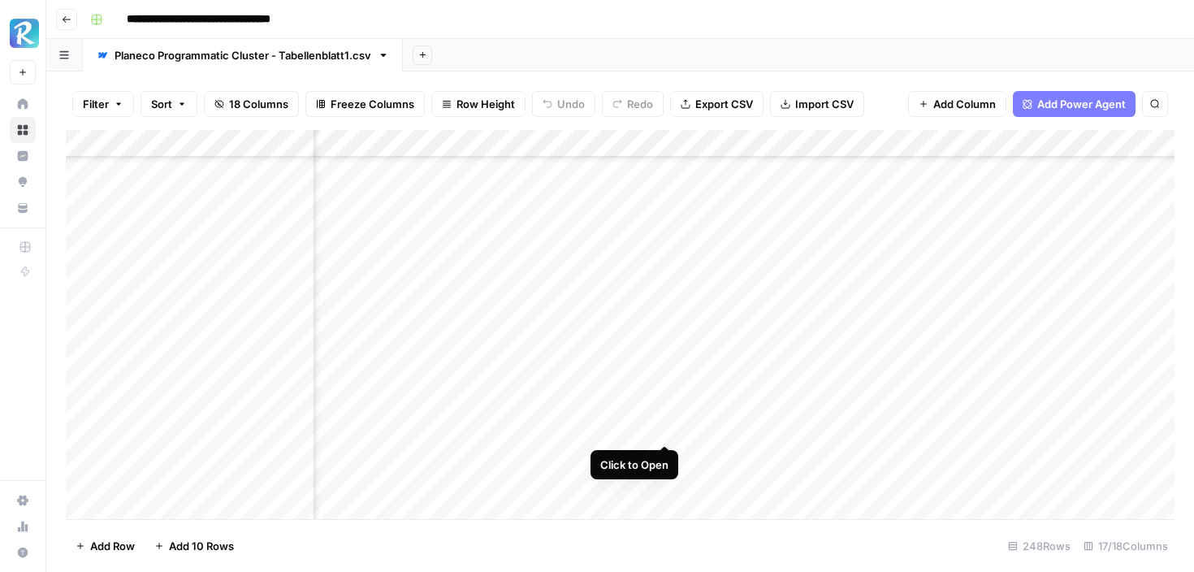
scroll to position [3939, 1129]
click at [665, 318] on div "Add Column" at bounding box center [620, 324] width 1109 height 389
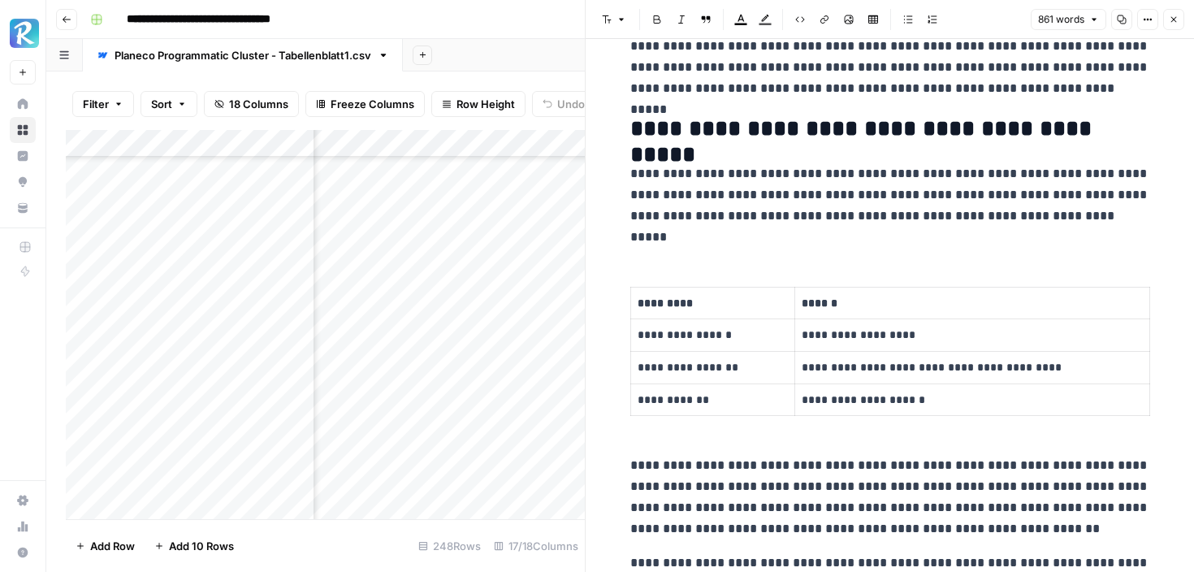
scroll to position [1413, 0]
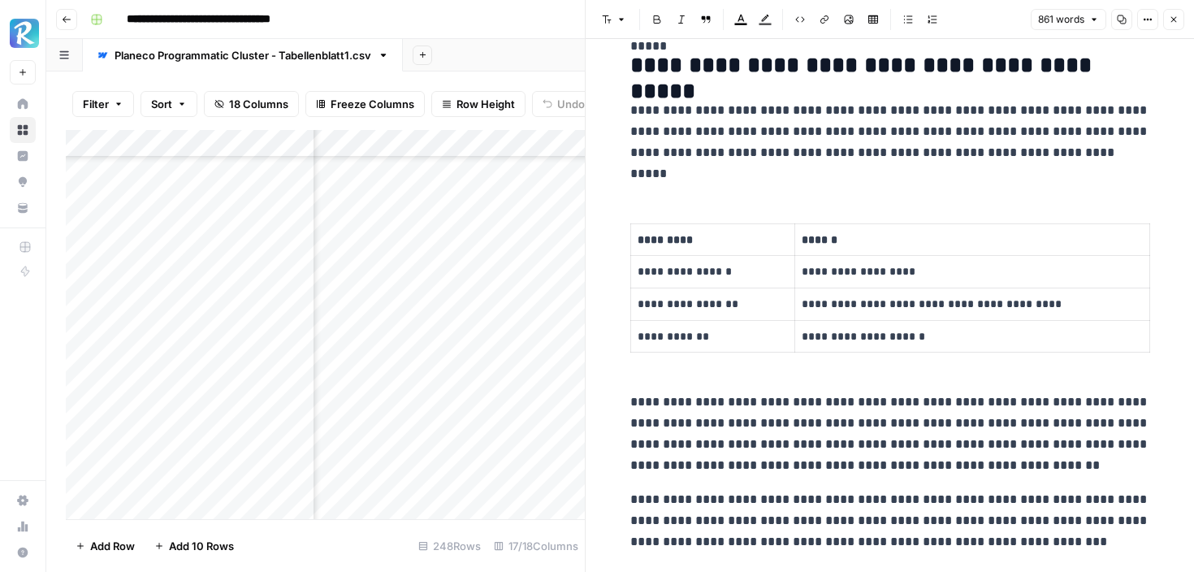
click at [1176, 28] on button "Close" at bounding box center [1173, 19] width 21 height 21
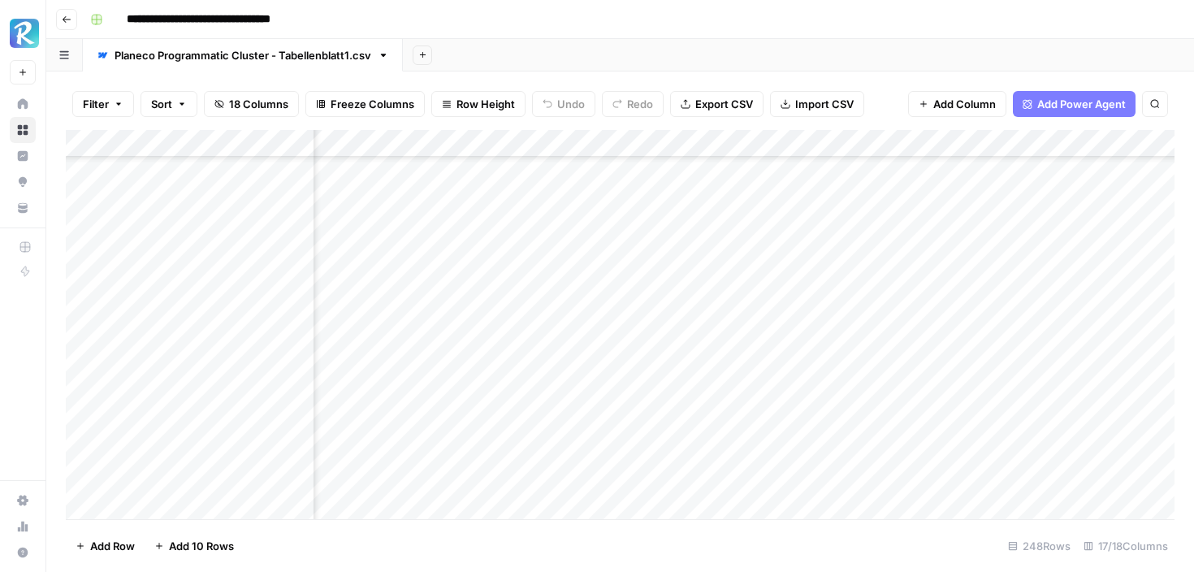
scroll to position [5252, 1261]
click at [530, 301] on div "Add Column" at bounding box center [620, 324] width 1109 height 389
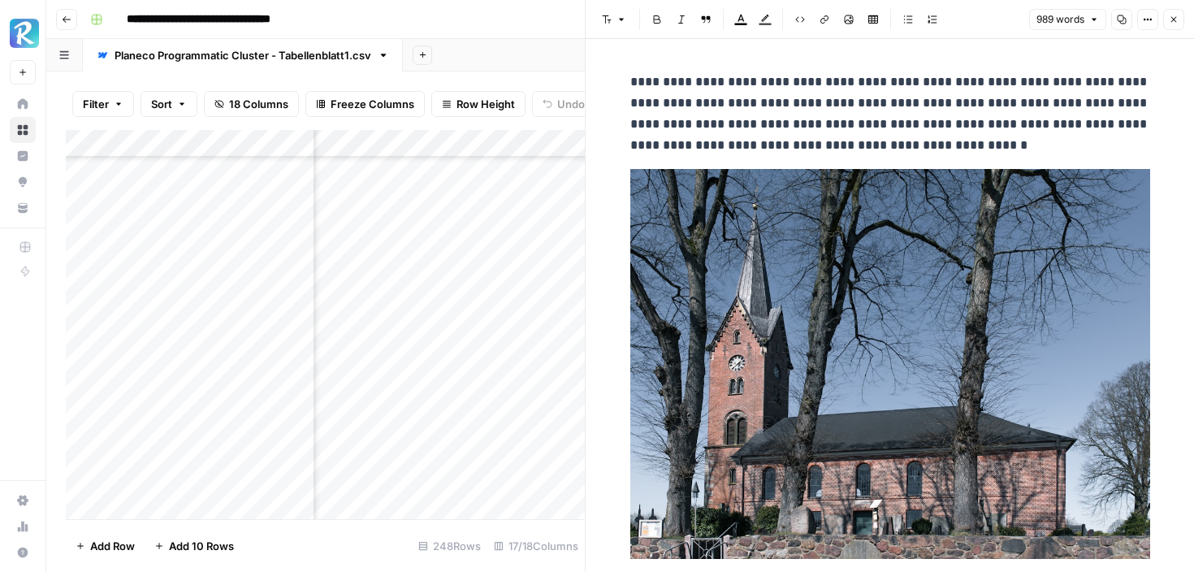
scroll to position [15, 0]
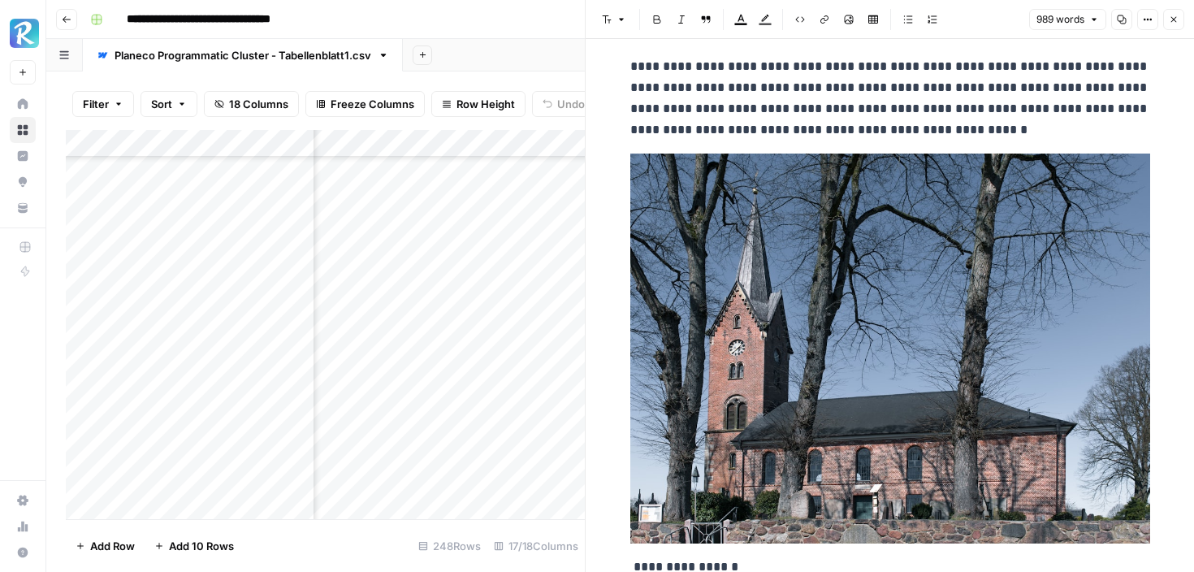
click at [1178, 15] on icon "button" at bounding box center [1174, 20] width 10 height 10
